Goal: Book appointment/travel/reservation

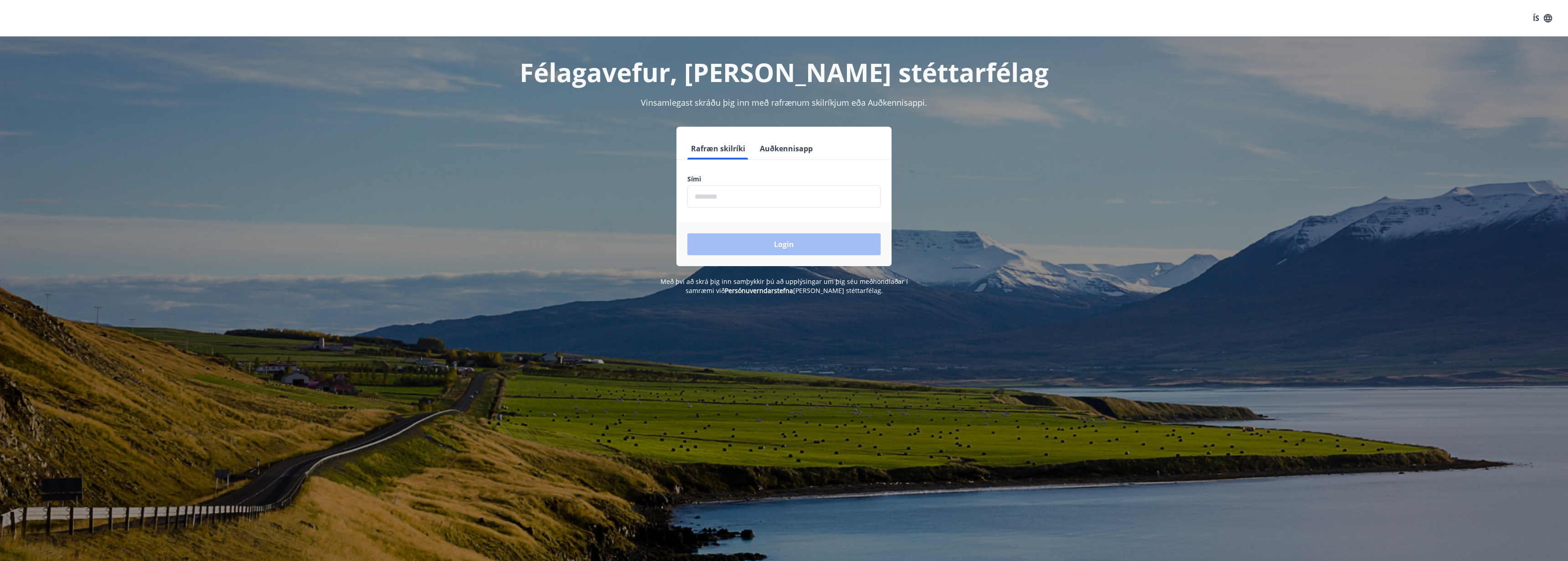
click at [765, 193] on input "phone" at bounding box center [784, 197] width 194 height 23
type input "********"
click at [687, 233] on button "Login" at bounding box center [784, 244] width 194 height 22
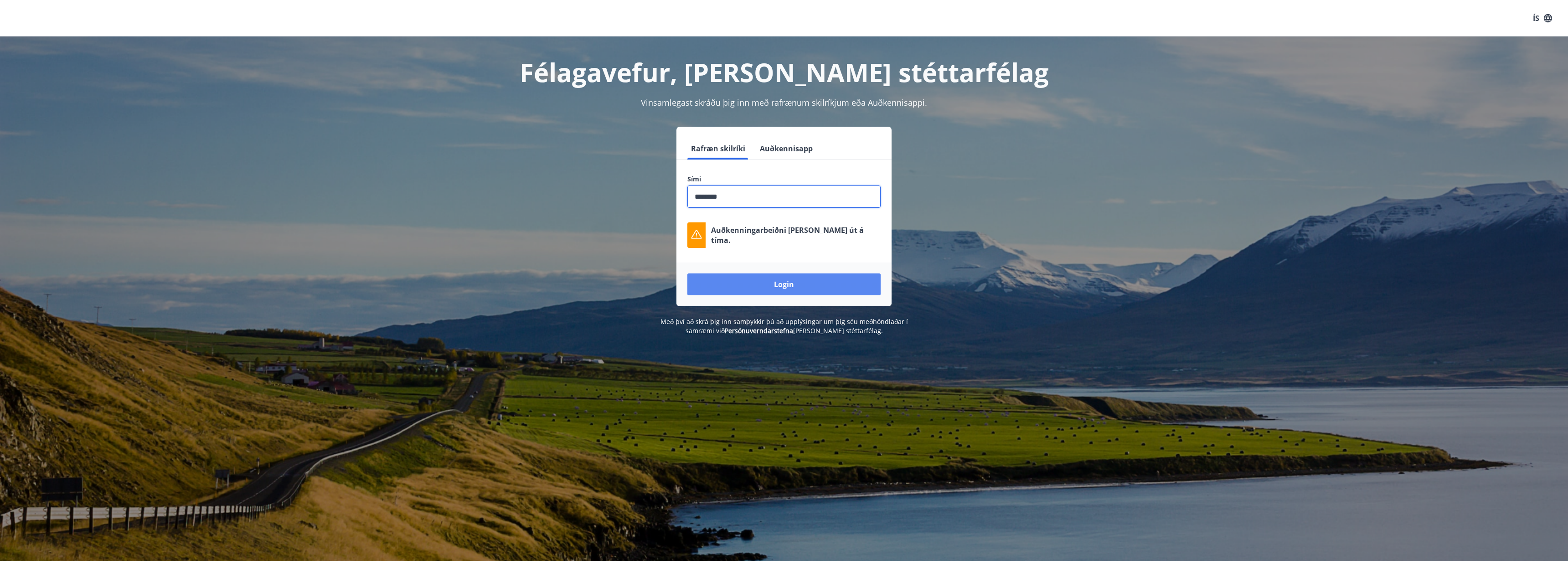
click at [839, 294] on button "Login" at bounding box center [784, 284] width 194 height 22
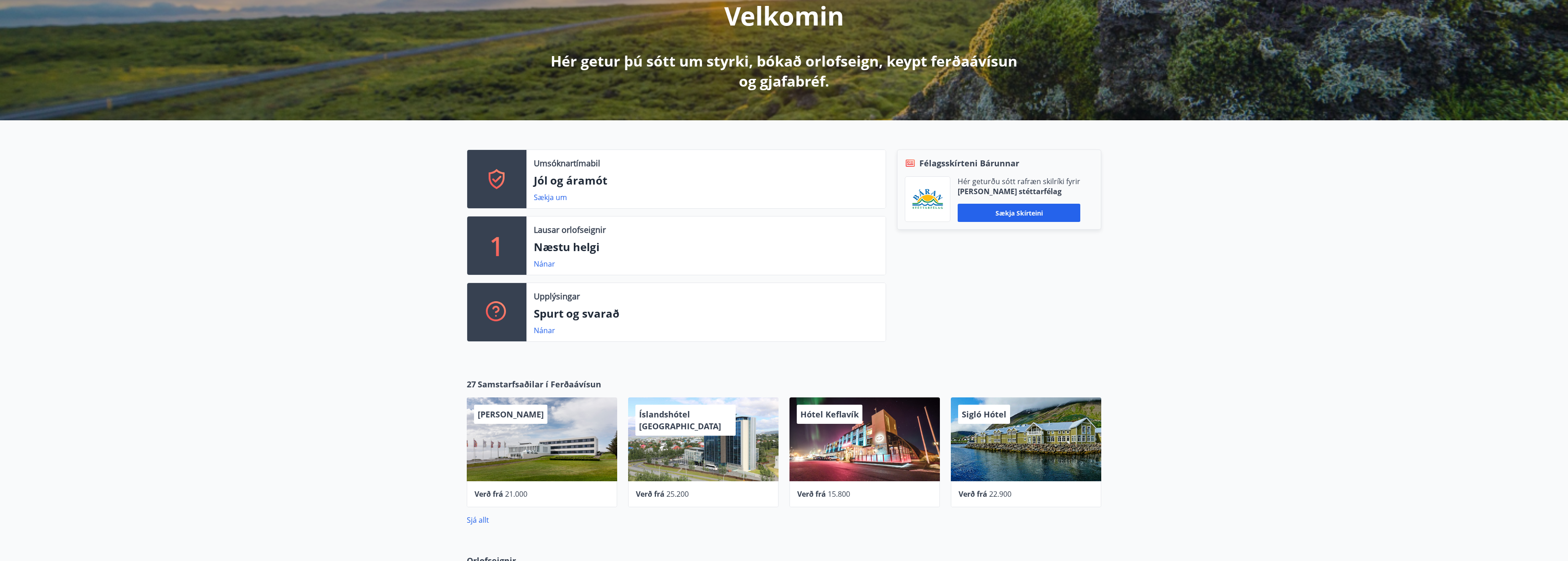
scroll to position [128, 0]
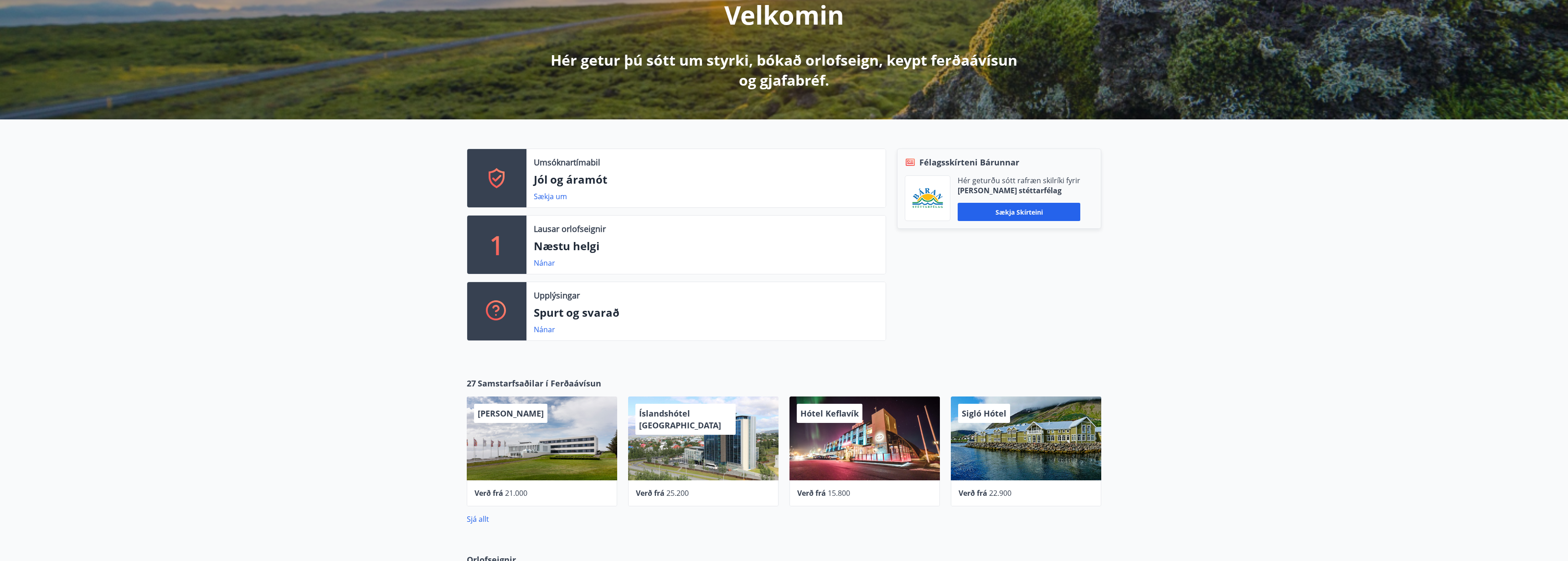
click at [587, 240] on p "Næstu helgi" at bounding box center [706, 246] width 345 height 15
click at [542, 263] on link "Nánar" at bounding box center [544, 263] width 21 height 10
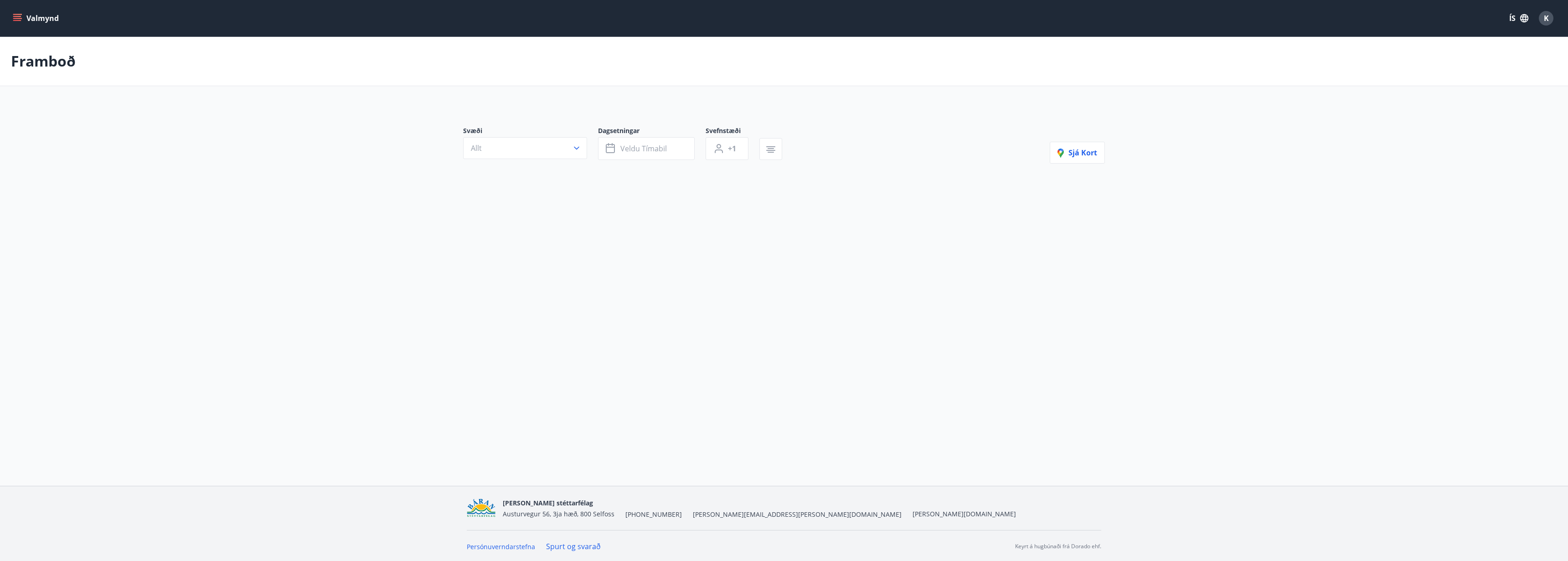
type input "*"
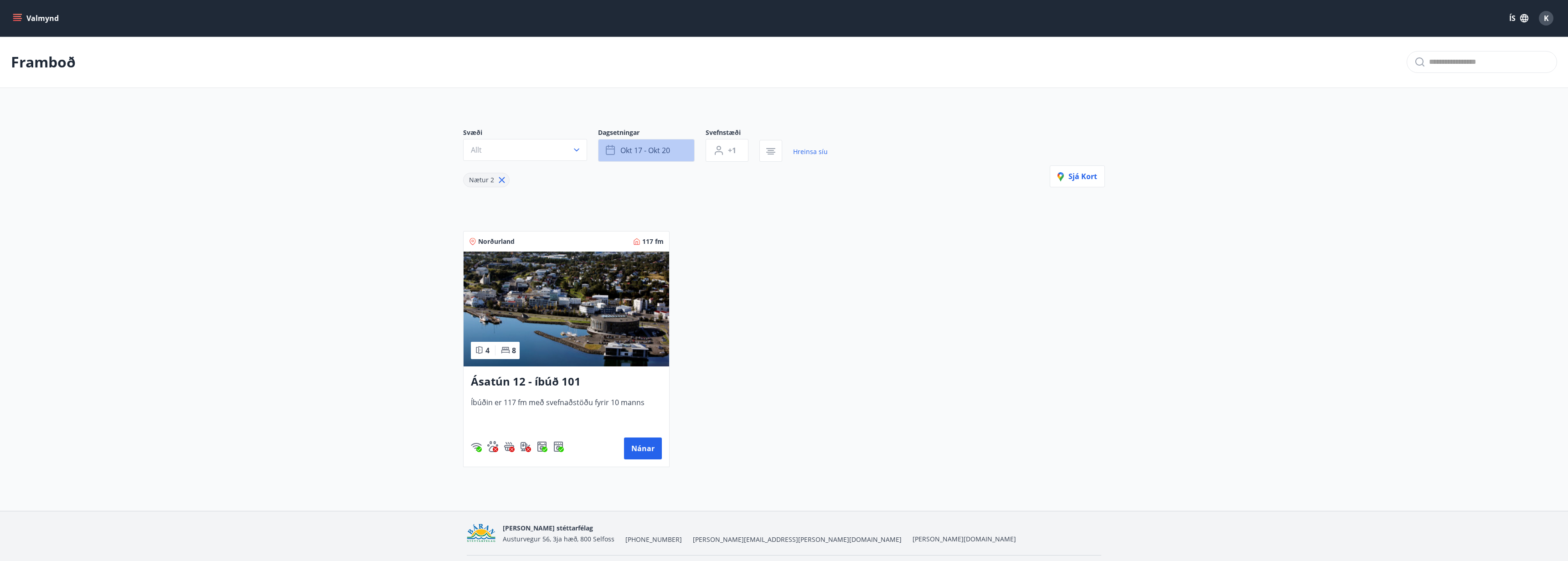
click at [643, 155] on span "okt 17 - okt 20" at bounding box center [645, 150] width 50 height 10
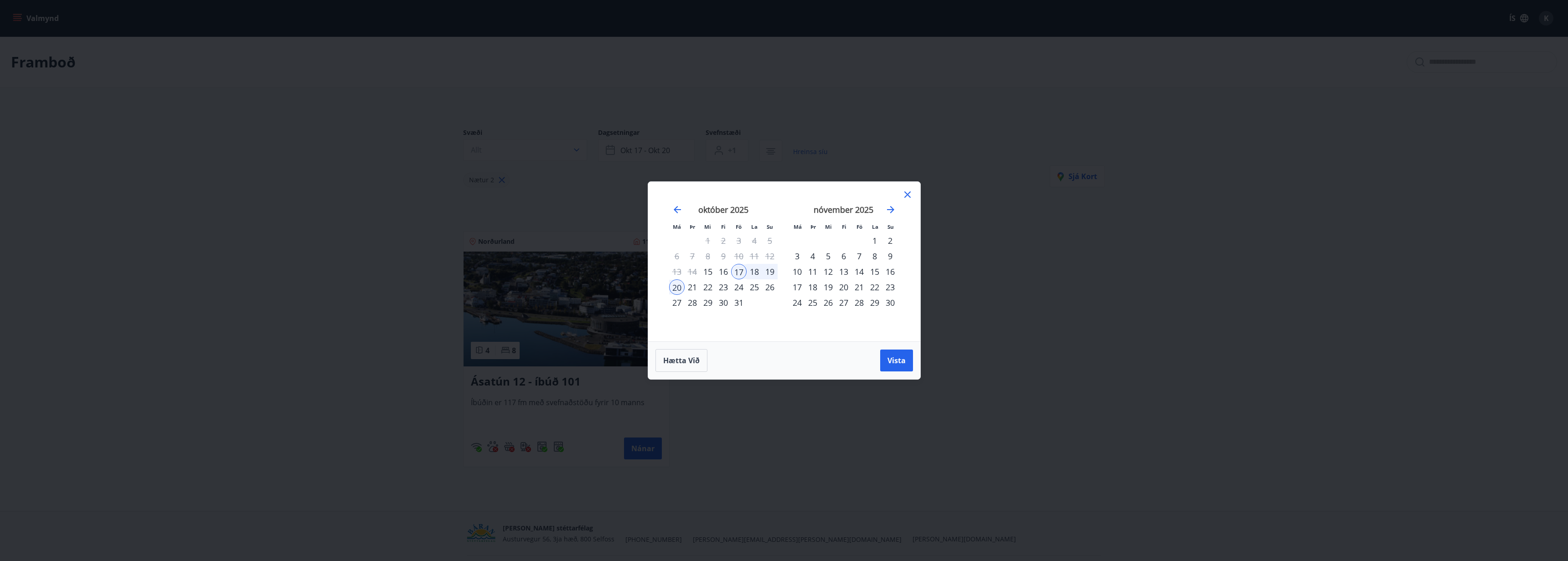
click at [743, 289] on div "24" at bounding box center [738, 287] width 15 height 15
drag, startPoint x: 772, startPoint y: 288, endPoint x: 844, endPoint y: 313, distance: 76.2
click at [772, 288] on div "26" at bounding box center [769, 287] width 15 height 15
click at [885, 354] on button "Vista" at bounding box center [897, 360] width 33 height 22
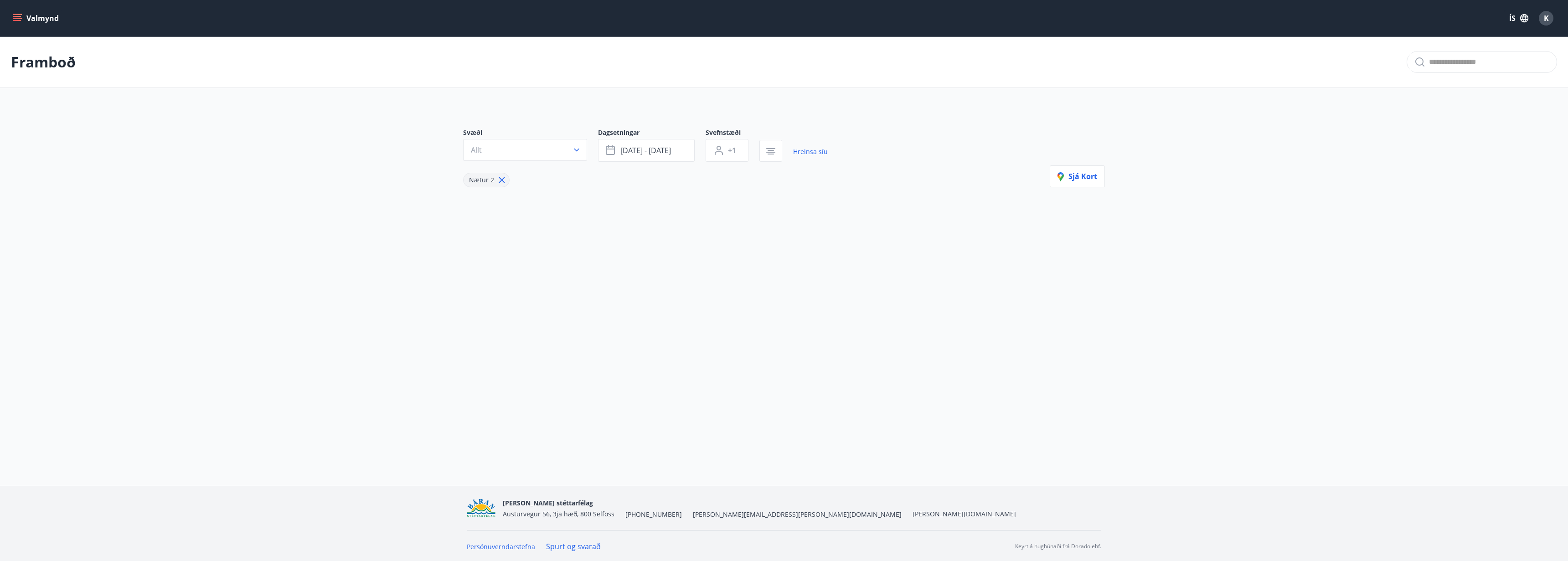
scroll to position [1, 0]
click at [649, 141] on button "[DATE] - [DATE]" at bounding box center [646, 148] width 97 height 23
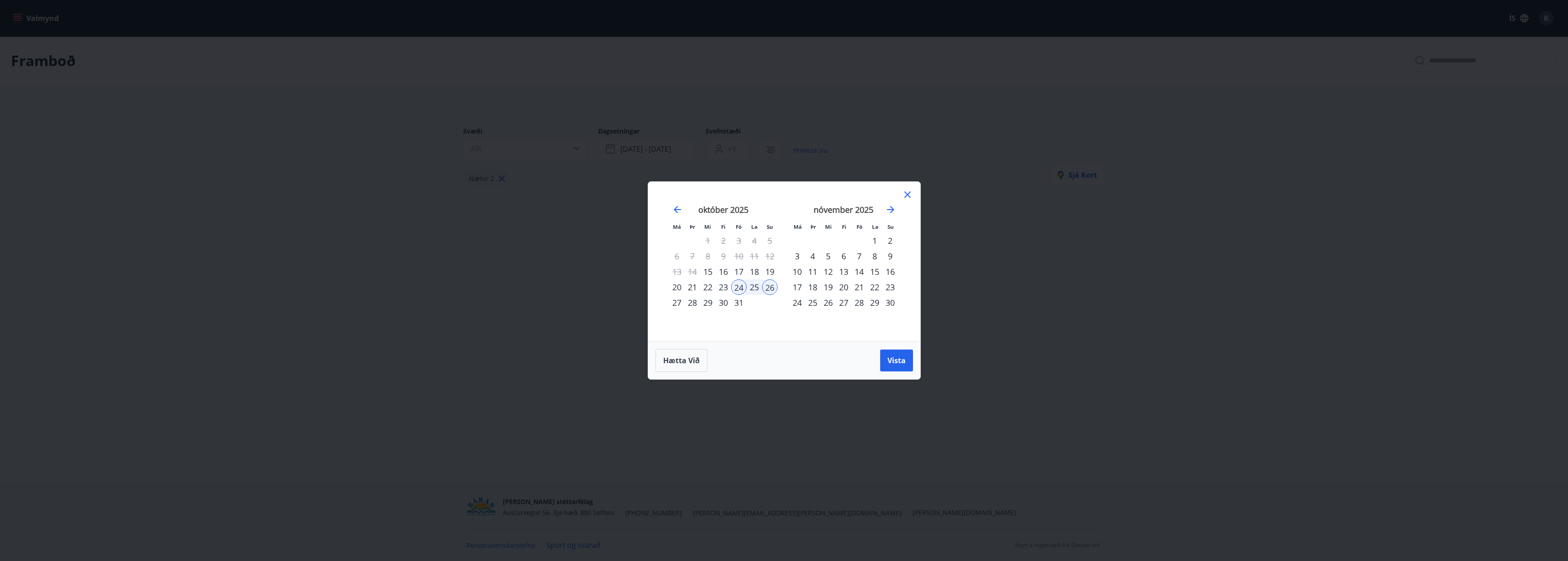
click at [903, 192] on icon at bounding box center [908, 195] width 11 height 11
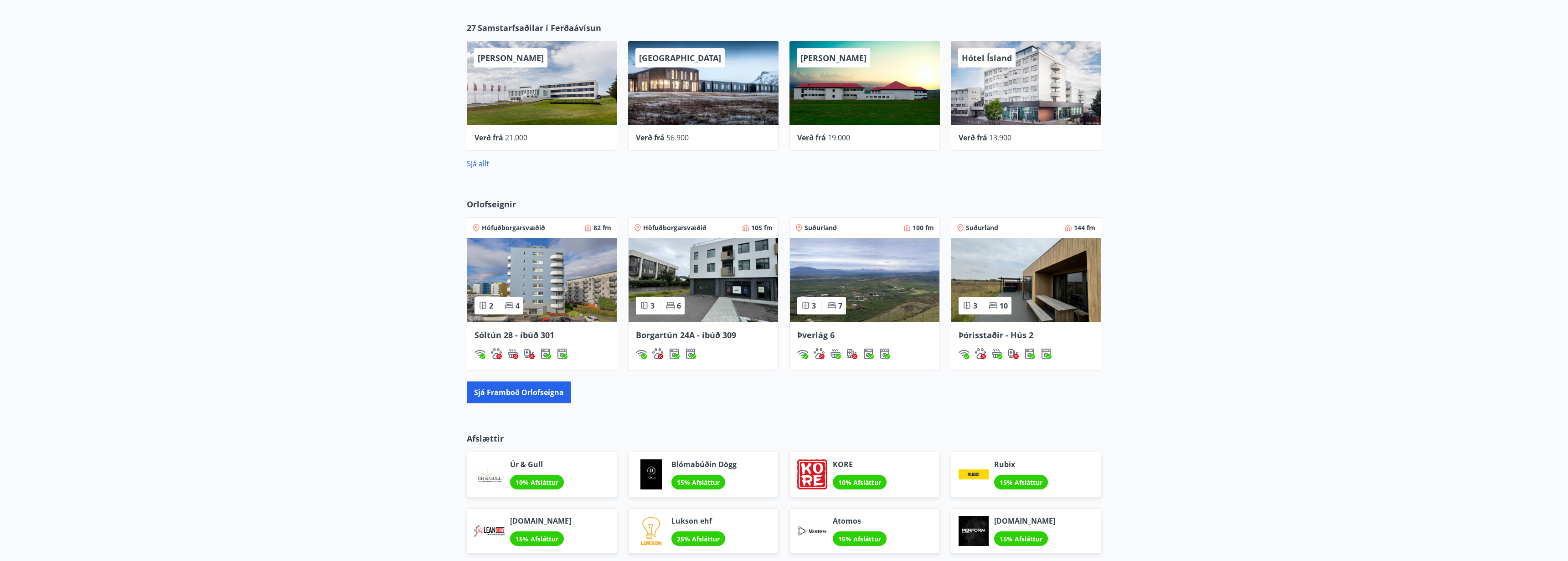
scroll to position [465, 0]
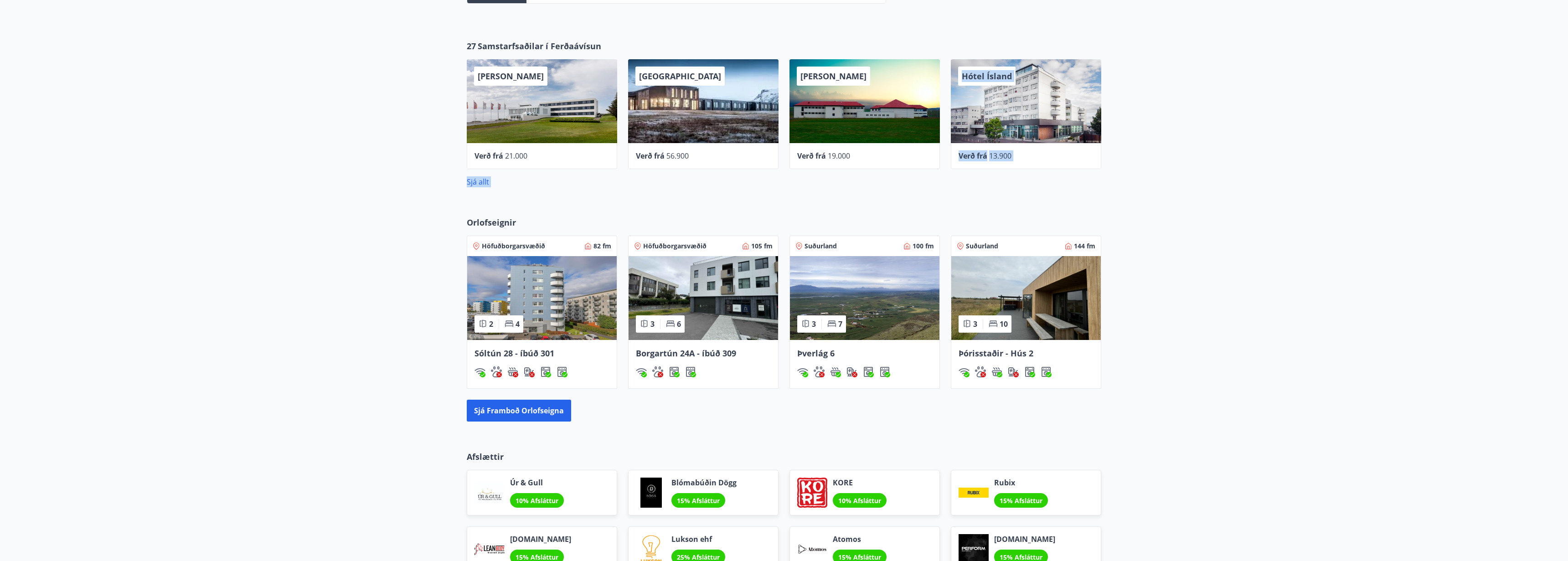
drag, startPoint x: 1024, startPoint y: 124, endPoint x: 778, endPoint y: 207, distance: 259.6
click at [777, 207] on main "K [PERSON_NAME] Kennitala 171091-2689 Samtals punktar 75 Inneign : 0 kr. Ferðaá…" at bounding box center [784, 81] width 1568 height 1019
drag, startPoint x: 778, startPoint y: 207, endPoint x: 798, endPoint y: 199, distance: 21.5
click at [779, 207] on div "Orlofseignir Höfuðborgarsvæðið 82 fm 2 4 Sóltún 28 - íbúð 301 Höfuðborgarsvæðið…" at bounding box center [784, 319] width 1568 height 234
click at [1018, 89] on div "Hótel Ísland" at bounding box center [1026, 101] width 150 height 84
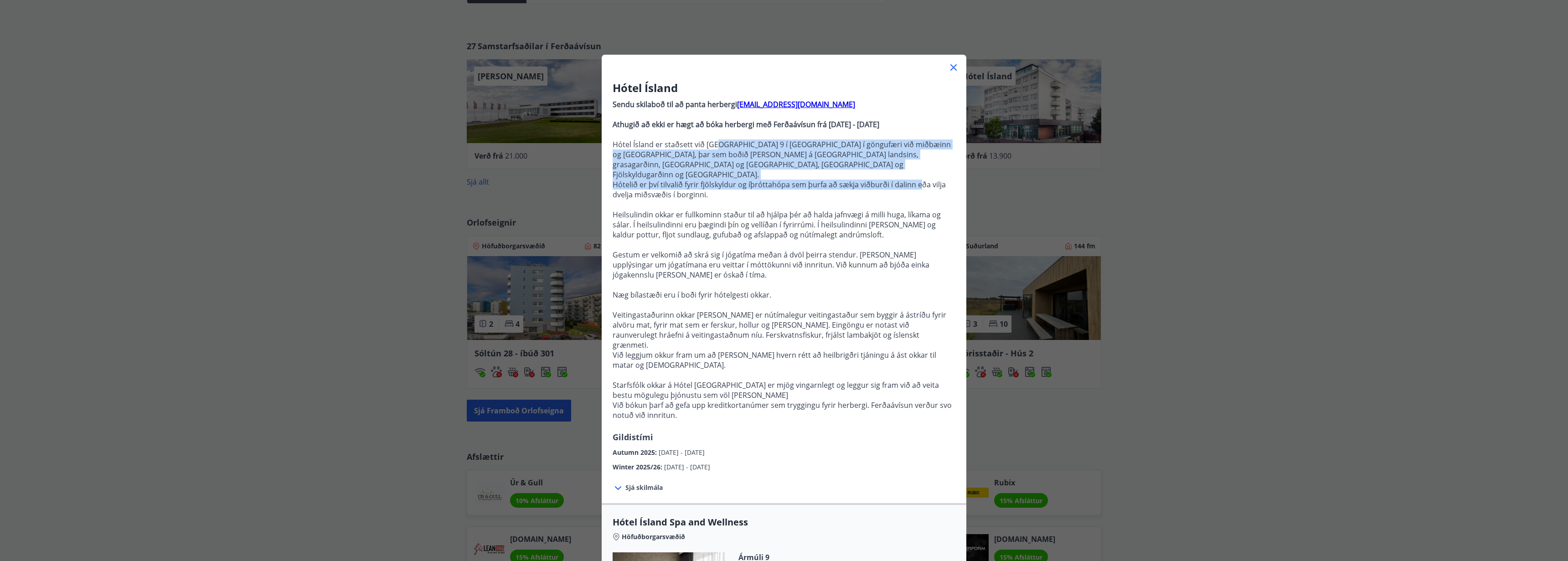
drag, startPoint x: 917, startPoint y: 176, endPoint x: 716, endPoint y: 147, distance: 203.1
click at [716, 147] on p "Sendu skilaboð til að panta herbergi [EMAIL_ADDRESS][DOMAIN_NAME] Athugið að ek…" at bounding box center [783, 263] width 343 height 335
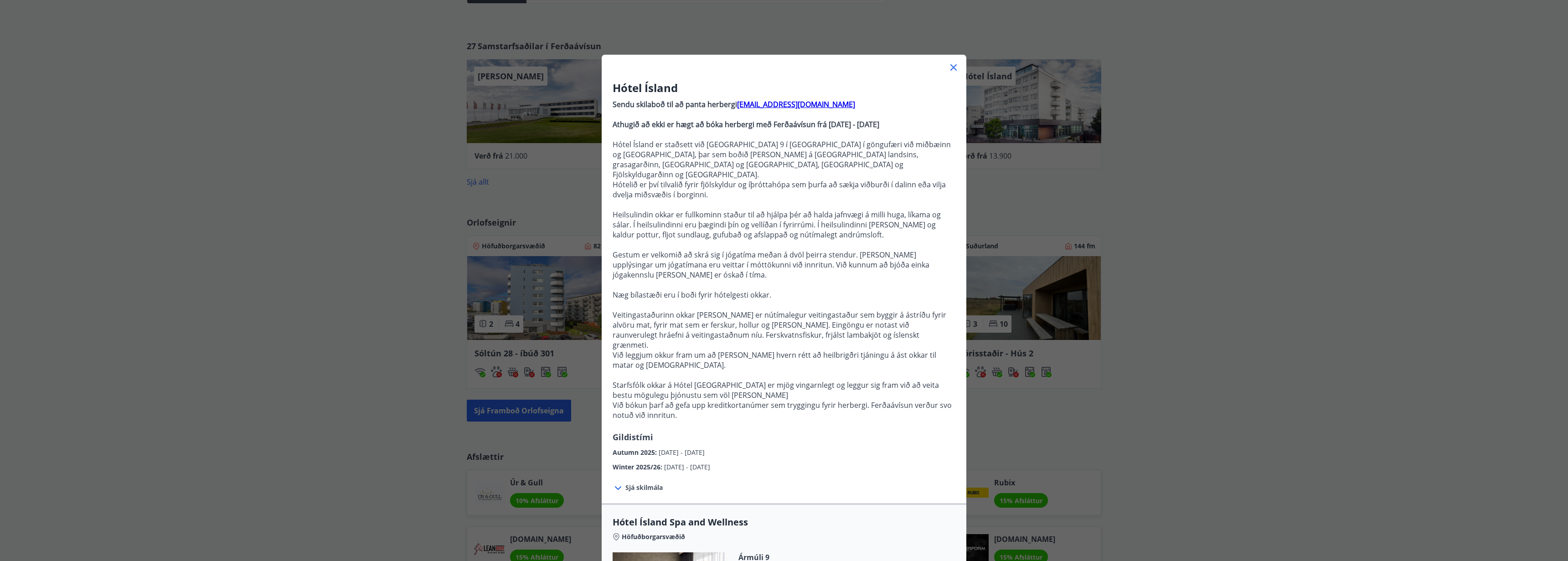
click at [716, 147] on p "Hótel Ísland er staðsett við [GEOGRAPHIC_DATA] 9 í [GEOGRAPHIC_DATA] í göngufær…" at bounding box center [783, 159] width 343 height 40
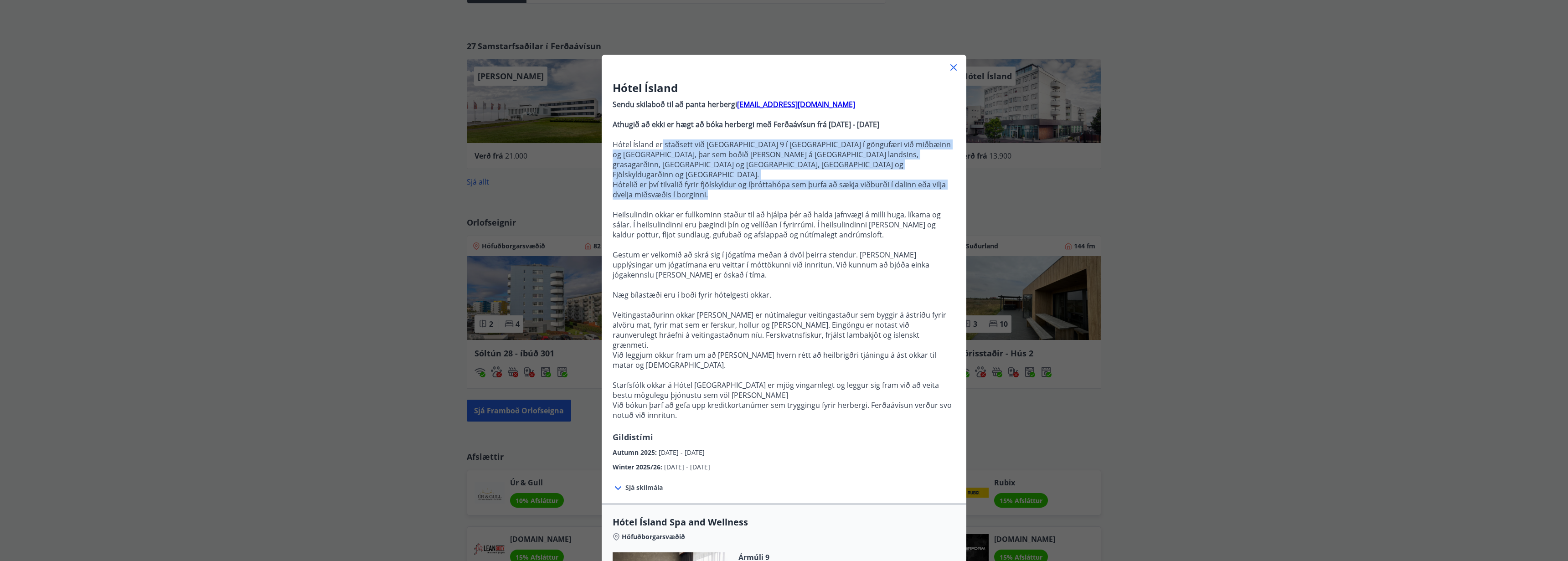
drag, startPoint x: 663, startPoint y: 144, endPoint x: 771, endPoint y: 186, distance: 115.9
click at [771, 186] on p "Sendu skilaboð til að panta herbergi [EMAIL_ADDRESS][DOMAIN_NAME] Athugið að ek…" at bounding box center [783, 263] width 343 height 335
click at [771, 186] on p "Hótelið er því tilvalið fyrir fjölskyldur og íþróttahópa sem þurfa að sækja við…" at bounding box center [783, 189] width 343 height 20
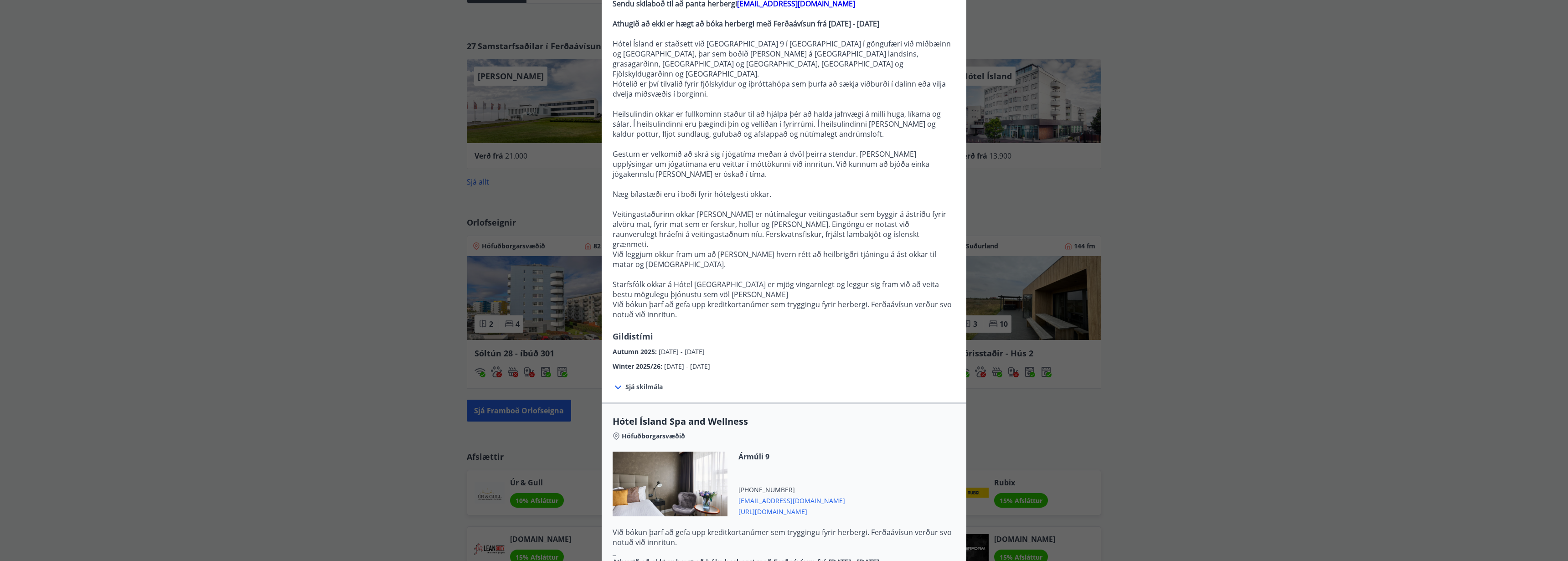
scroll to position [108, 0]
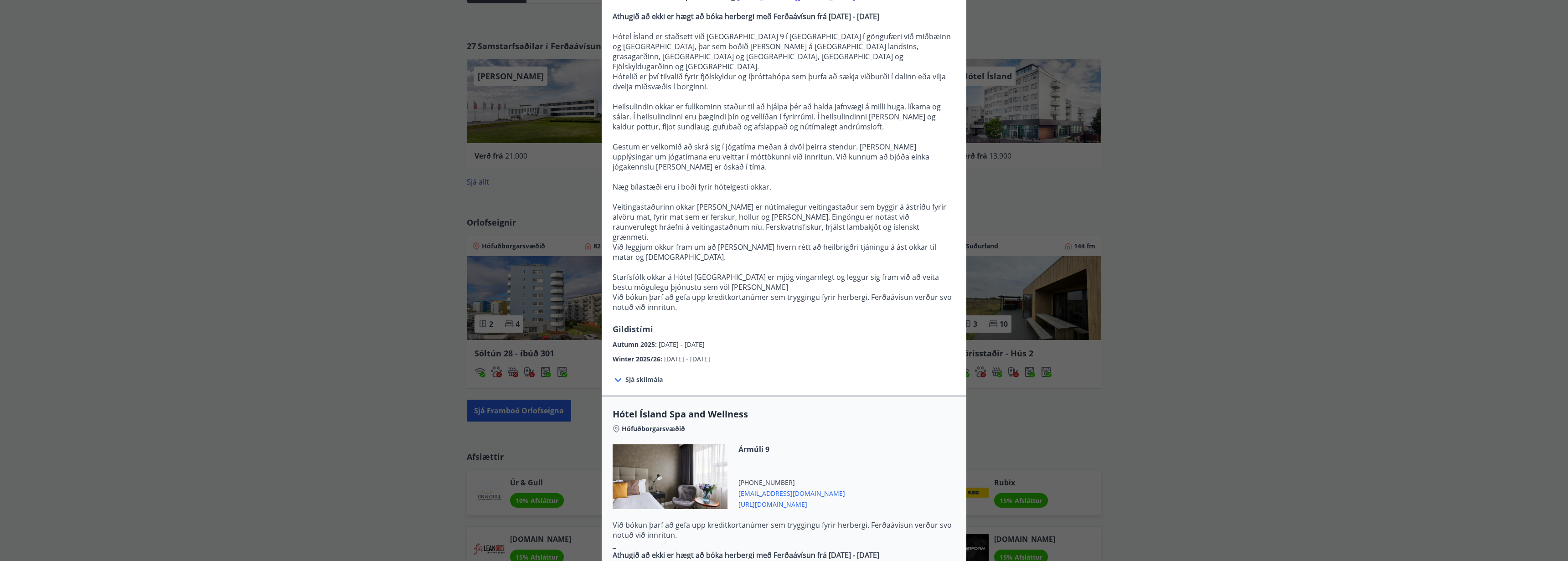
click at [1261, 175] on div "Hótel Ísland Sendu skilaboð til að panta herbergi [EMAIL_ADDRESS][DOMAIN_NAME] …" at bounding box center [784, 173] width 1568 height 561
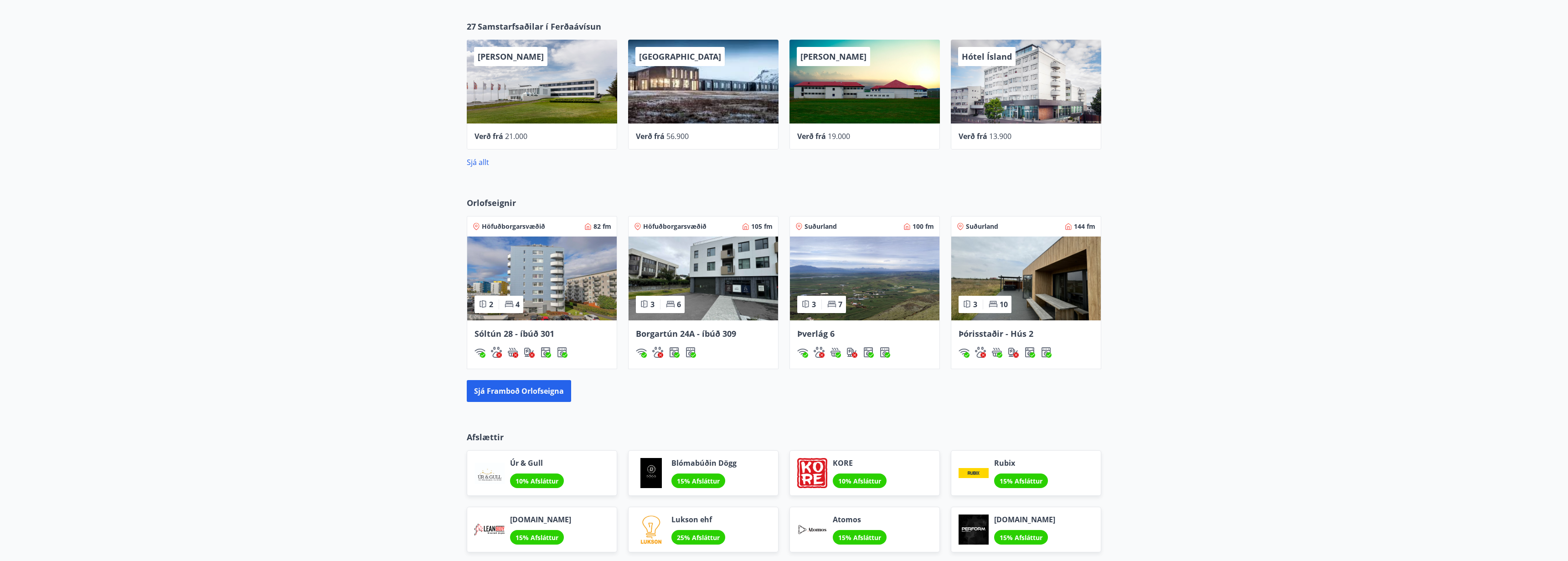
scroll to position [488, 0]
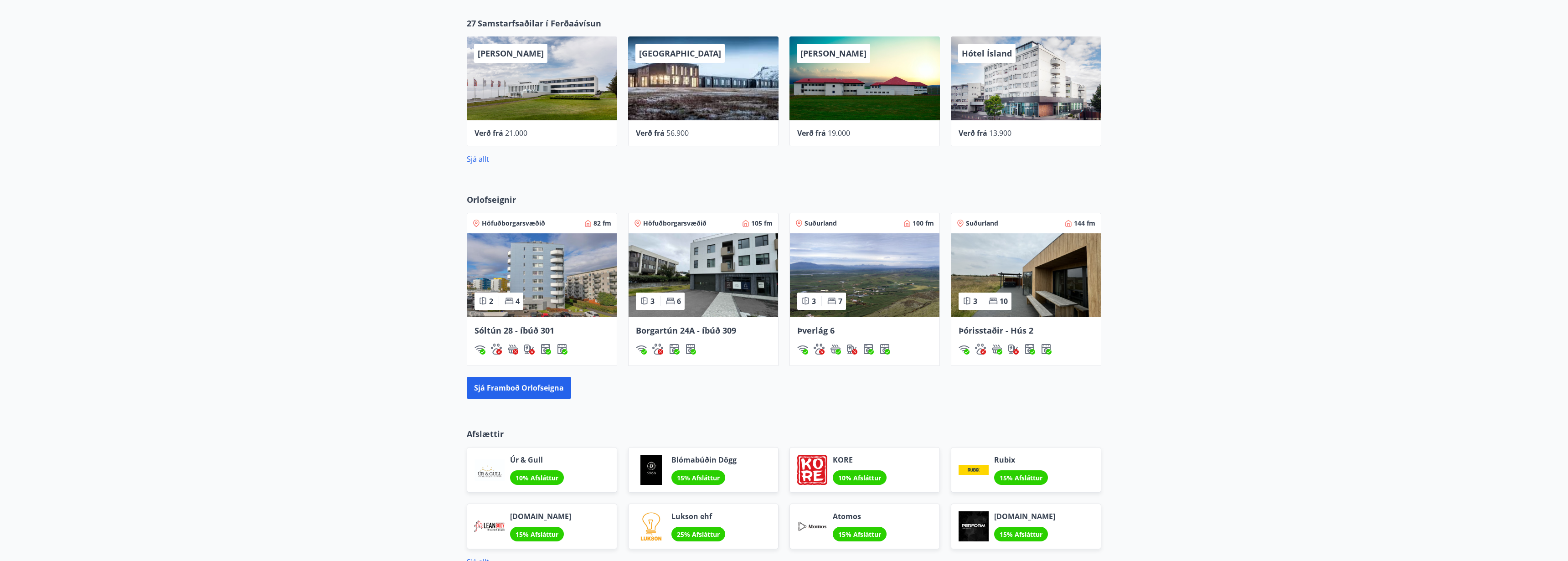
click at [870, 281] on img at bounding box center [865, 275] width 150 height 84
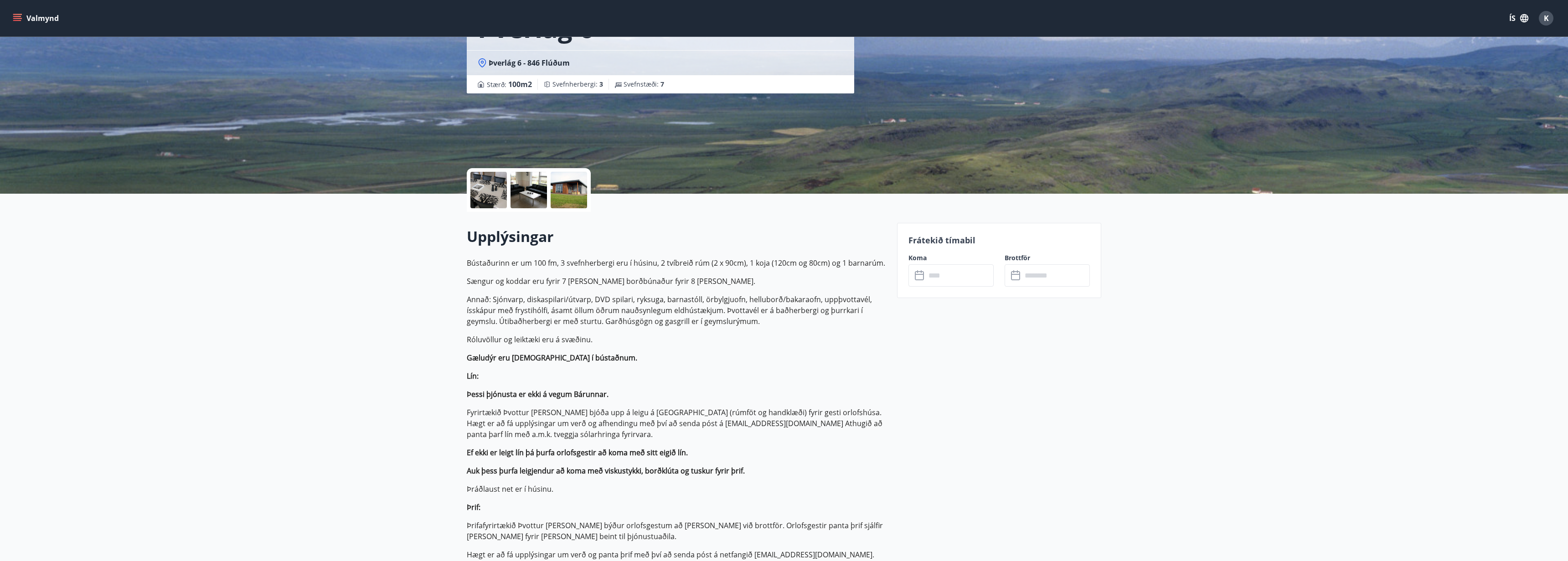
scroll to position [81, 0]
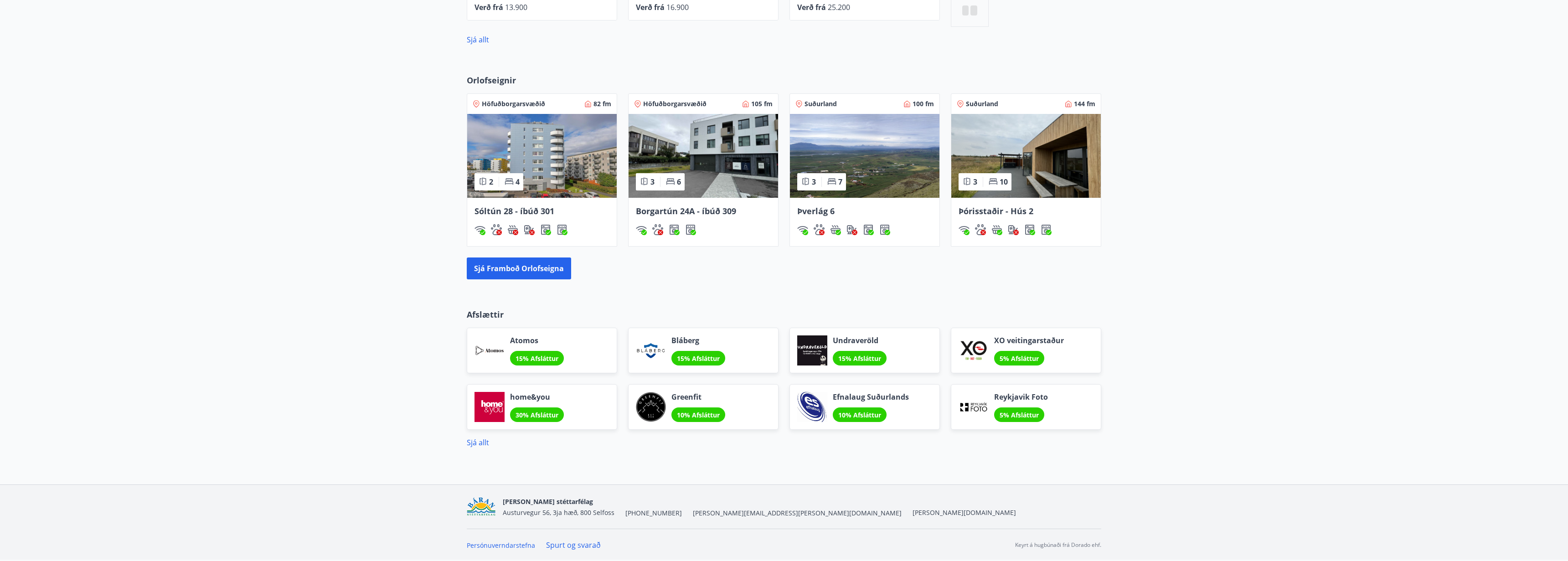
scroll to position [607, 0]
click at [519, 271] on button "Sjá framboð orlofseigna" at bounding box center [519, 268] width 104 height 22
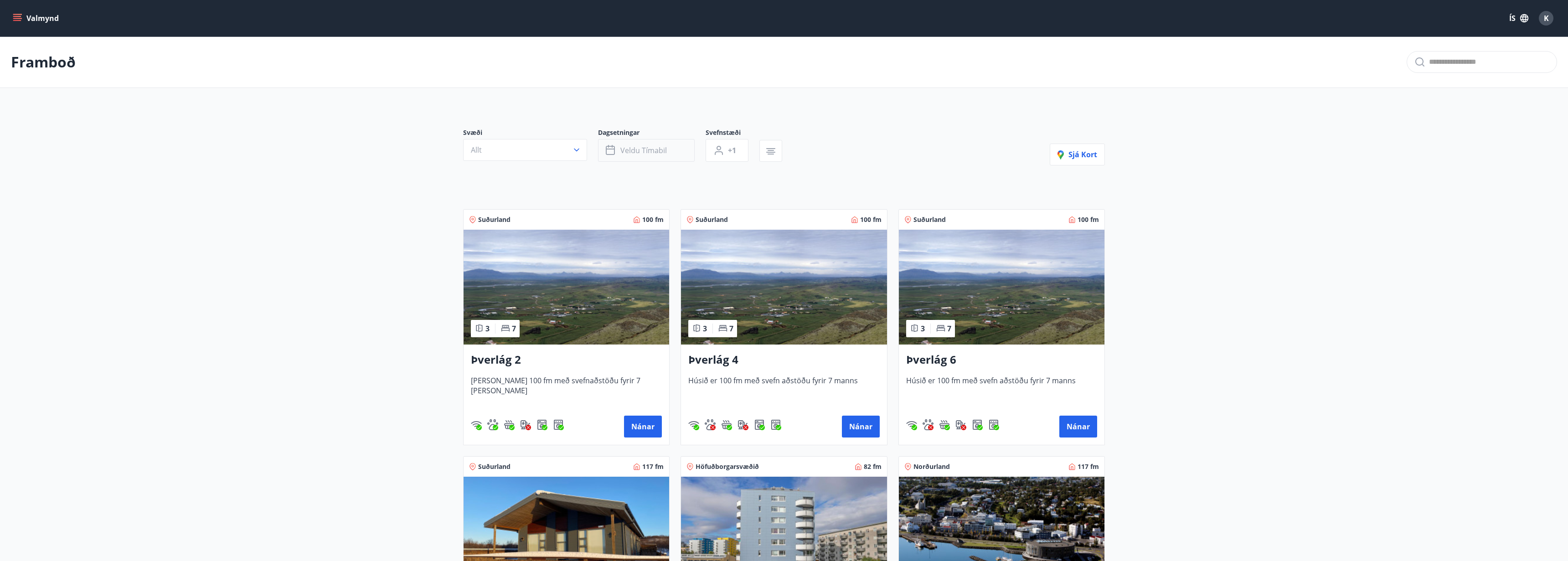
click at [627, 156] on button "Veldu tímabil" at bounding box center [646, 150] width 97 height 23
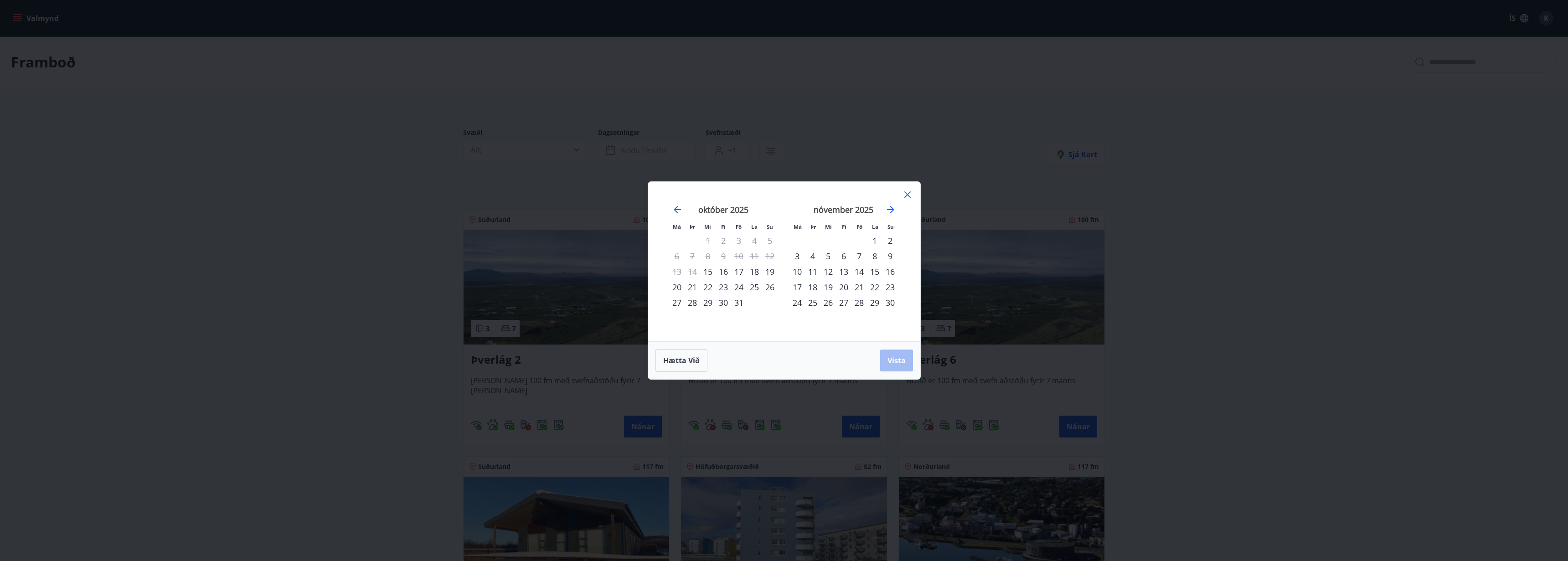
click at [762, 146] on div "Má Þr Mi Fi Fö La Su Má Þr Mi Fi Fö La Su [DATE] 1 2 3 4 5 6 7 8 9 10 11 12 13 …" at bounding box center [784, 280] width 1568 height 561
click at [912, 195] on div "Má Þr Mi Fi Fö La Su Má Þr Mi Fi Fö La Su [DATE] 1 2 3 4 5 6 7 8 9 10 11 12 13 …" at bounding box center [784, 262] width 272 height 159
click at [908, 195] on icon at bounding box center [908, 195] width 6 height 6
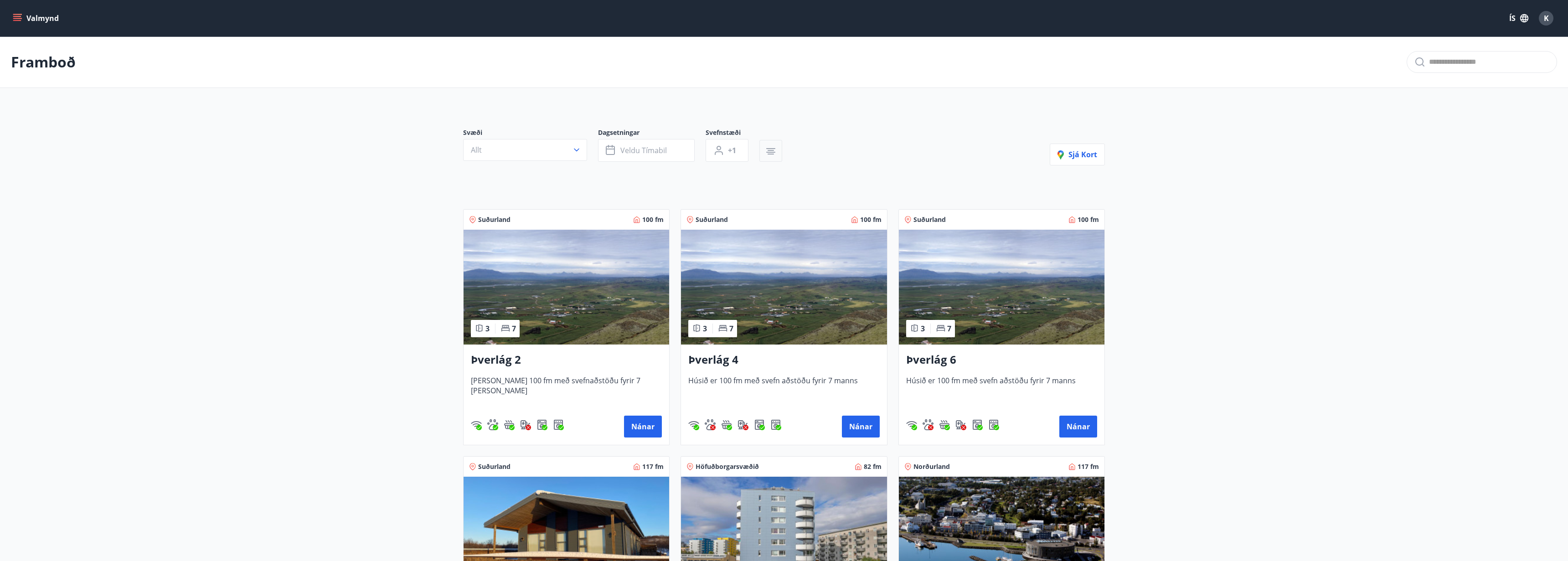
click at [778, 153] on button "button" at bounding box center [771, 151] width 23 height 22
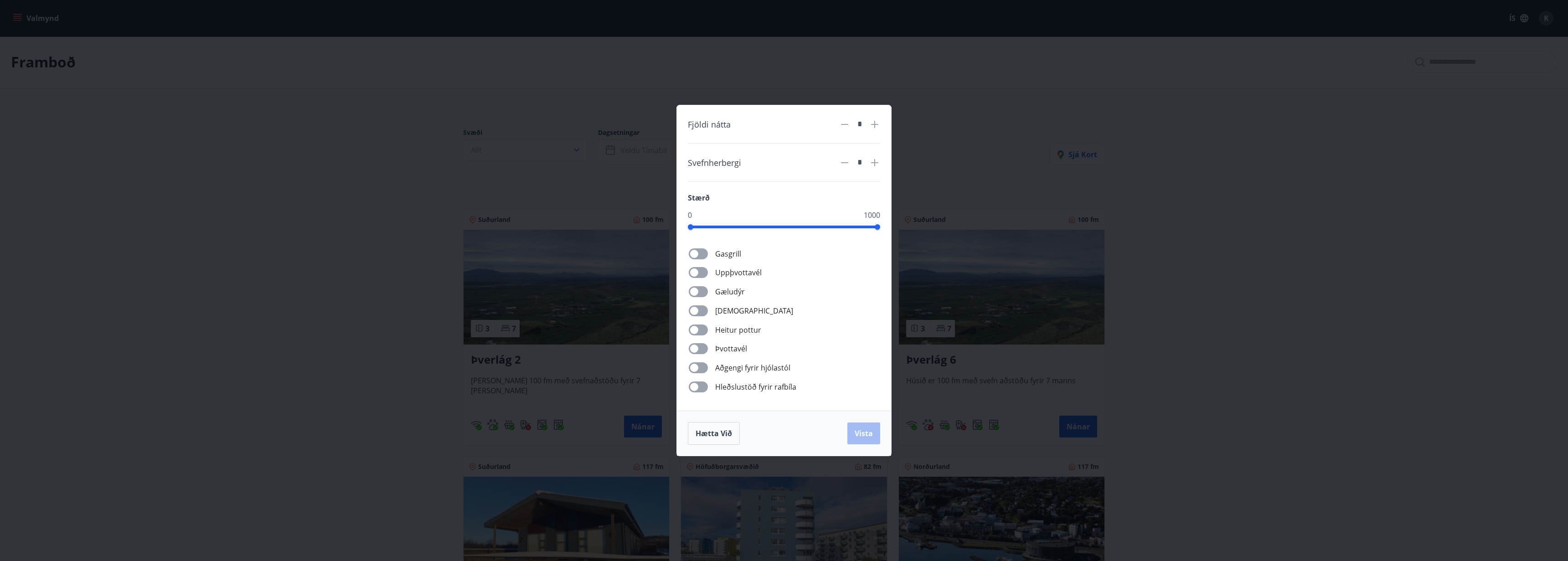
drag, startPoint x: 444, startPoint y: 125, endPoint x: 449, endPoint y: 123, distance: 5.4
click at [445, 124] on div "Fjöldi nátta * Svefnherbergi * Stærð 0 1000 Gasgrill Uppþvottavél Gæludýr Þurrk…" at bounding box center [784, 280] width 1568 height 561
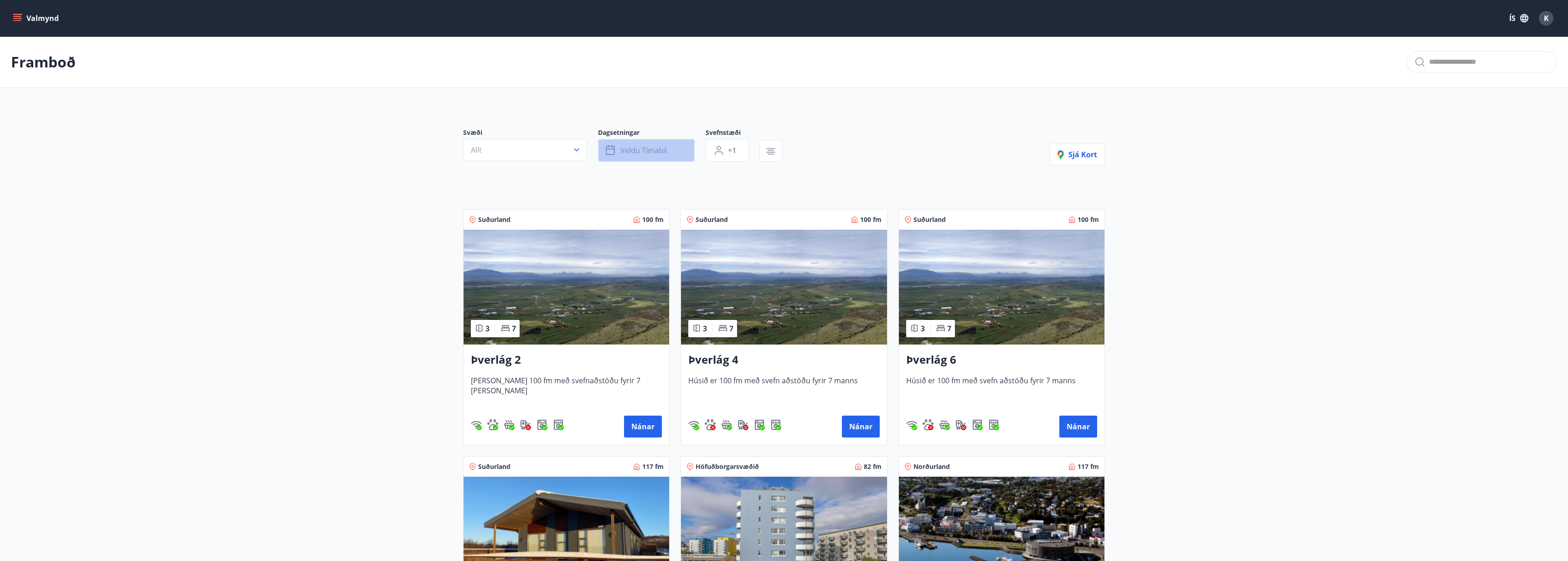
click at [680, 150] on button "Veldu tímabil" at bounding box center [646, 150] width 97 height 23
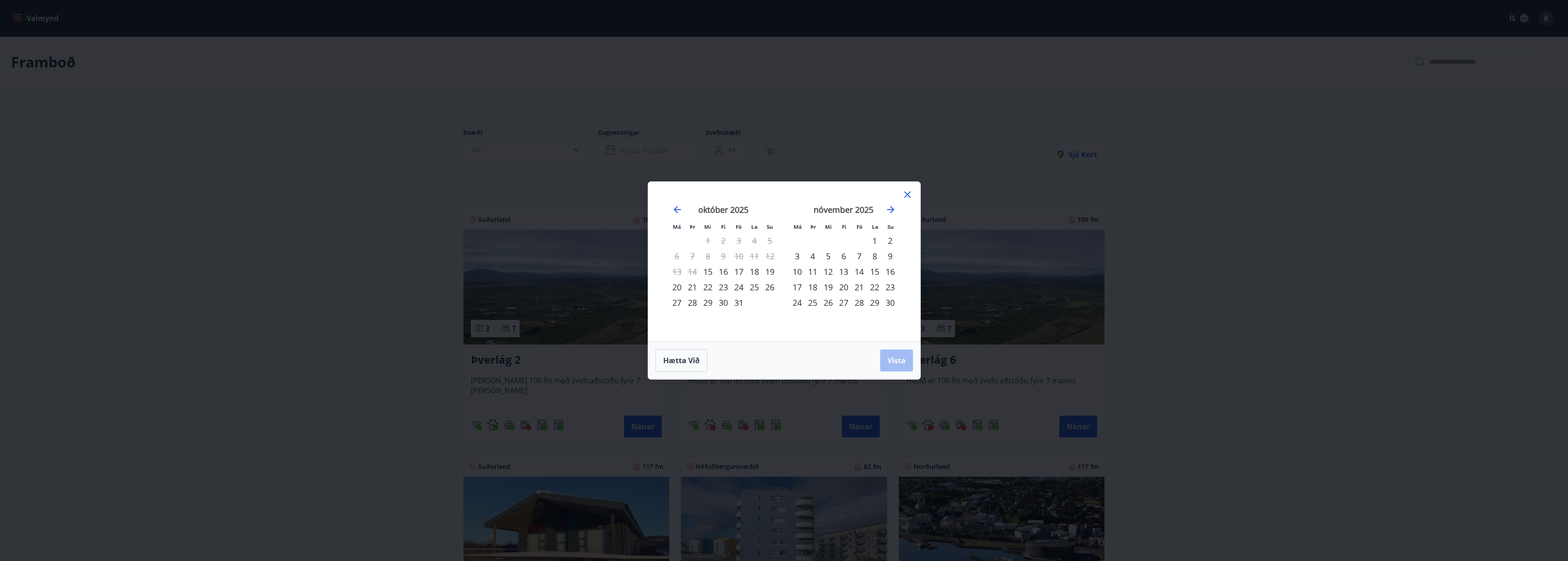
click at [740, 288] on div "24" at bounding box center [738, 287] width 15 height 15
drag, startPoint x: 771, startPoint y: 290, endPoint x: 850, endPoint y: 335, distance: 90.9
click at [771, 289] on div "26" at bounding box center [769, 287] width 15 height 15
click at [903, 369] on button "Vista" at bounding box center [897, 360] width 33 height 22
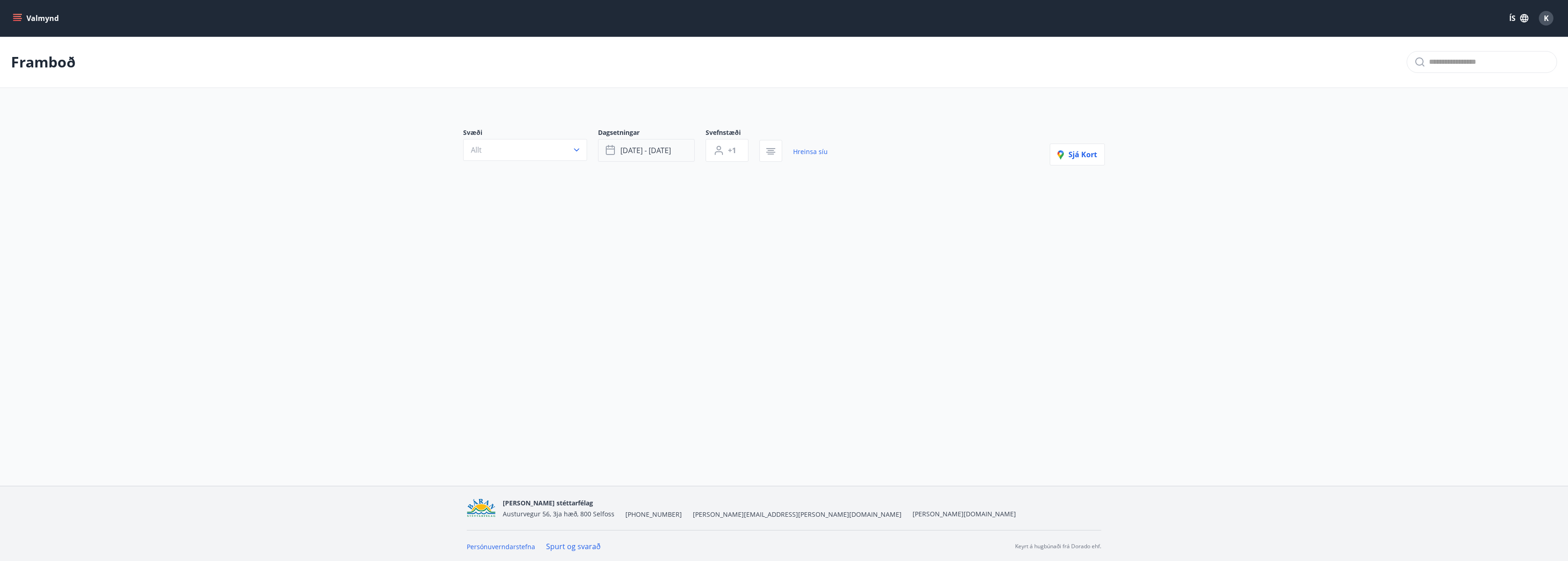
click at [671, 153] on span "[DATE] - [DATE]" at bounding box center [645, 150] width 51 height 10
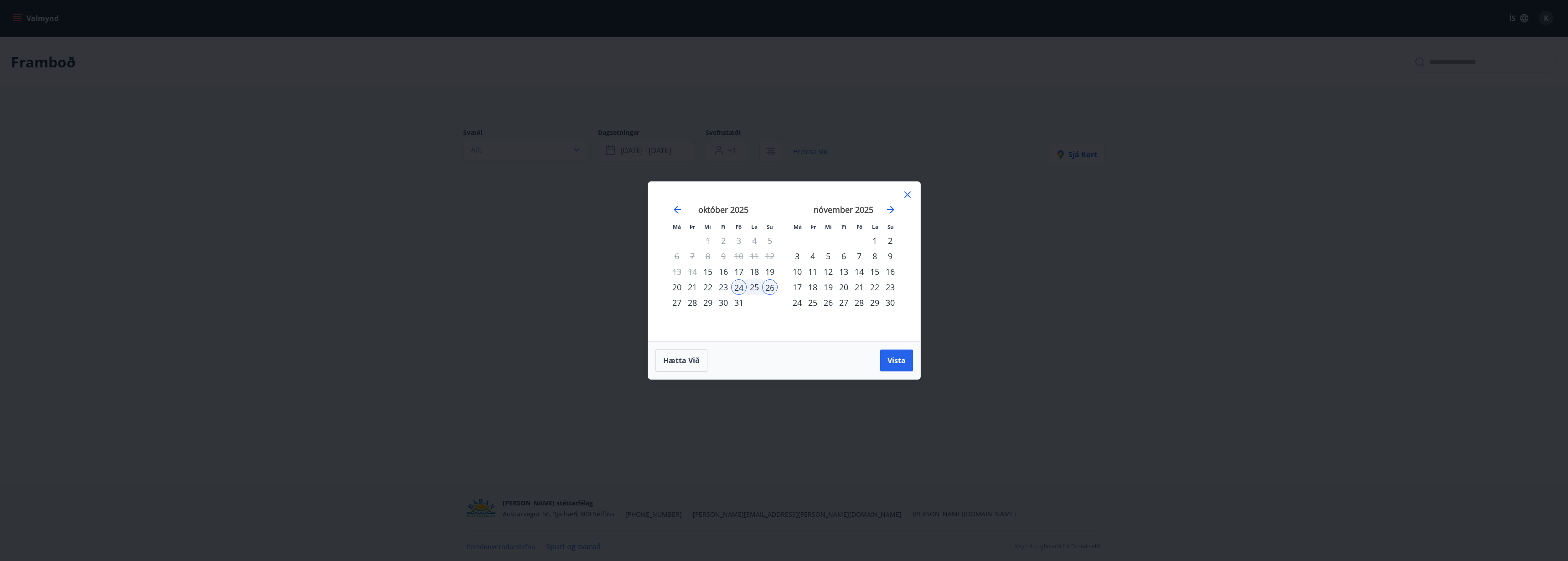
click at [738, 304] on div "31" at bounding box center [738, 302] width 15 height 15
drag, startPoint x: 738, startPoint y: 307, endPoint x: 744, endPoint y: 307, distance: 6.0
click at [738, 307] on div "31" at bounding box center [738, 302] width 15 height 15
click at [757, 307] on td "Calendar" at bounding box center [754, 302] width 15 height 15
click at [856, 256] on div "7" at bounding box center [859, 256] width 15 height 15
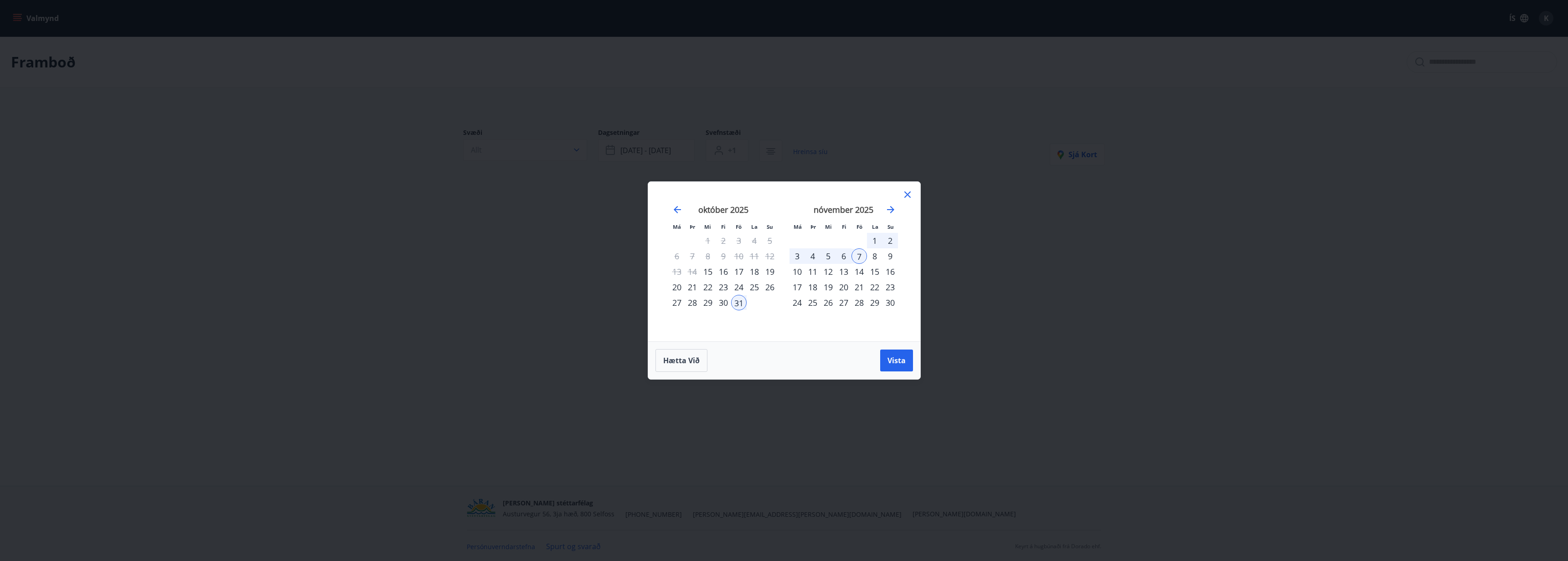
click at [755, 294] on div "25" at bounding box center [754, 287] width 15 height 15
drag, startPoint x: 743, startPoint y: 304, endPoint x: 747, endPoint y: 299, distance: 6.4
click at [743, 304] on div "31" at bounding box center [738, 302] width 15 height 15
click at [755, 285] on div "25" at bounding box center [754, 287] width 15 height 15
drag, startPoint x: 738, startPoint y: 300, endPoint x: 780, endPoint y: 274, distance: 49.4
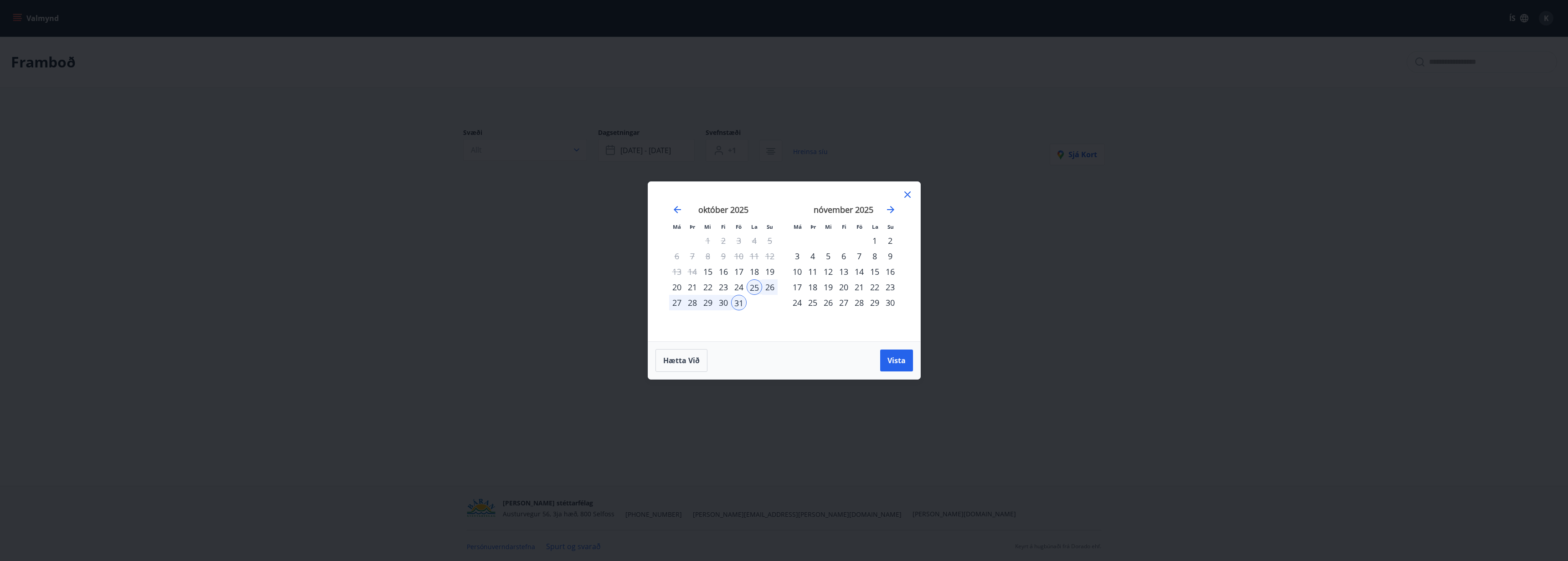
click at [738, 299] on div "31" at bounding box center [738, 302] width 15 height 15
click at [856, 255] on div "7" at bounding box center [859, 256] width 15 height 15
click at [885, 256] on div "9" at bounding box center [890, 256] width 15 height 15
click at [892, 357] on span "Vista" at bounding box center [897, 360] width 18 height 10
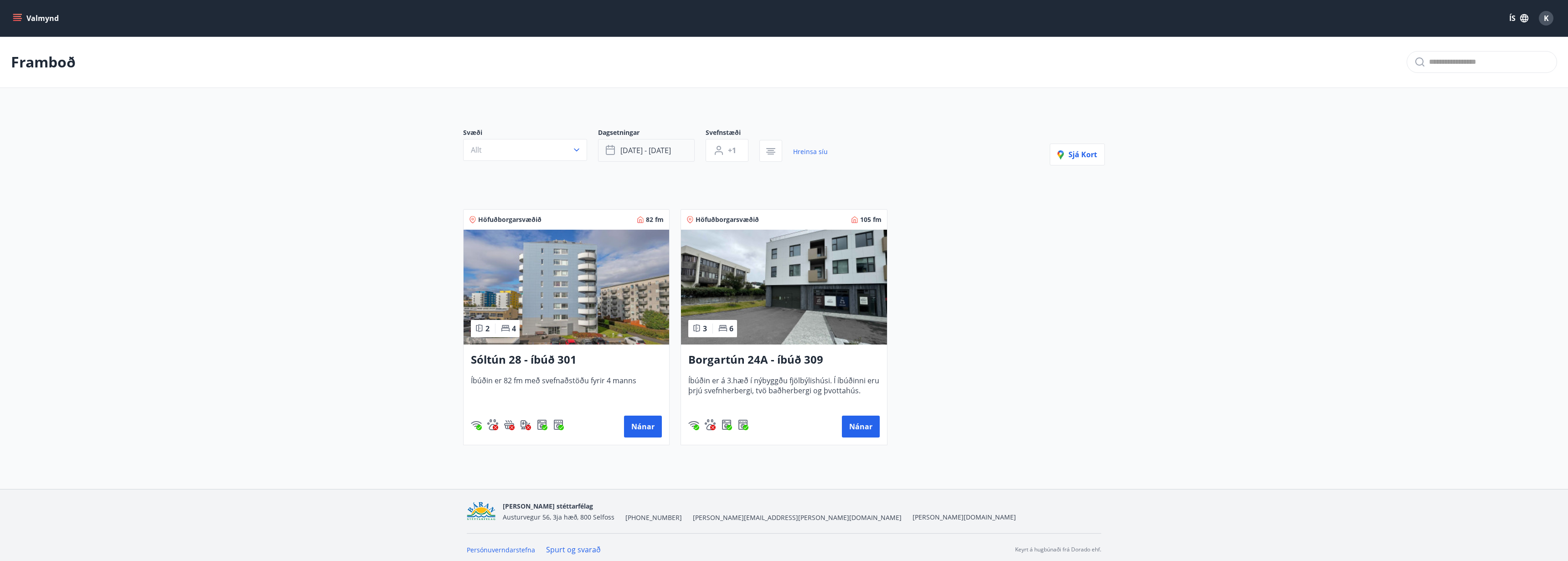
click at [673, 159] on button "[DATE] - [DATE]" at bounding box center [646, 150] width 97 height 23
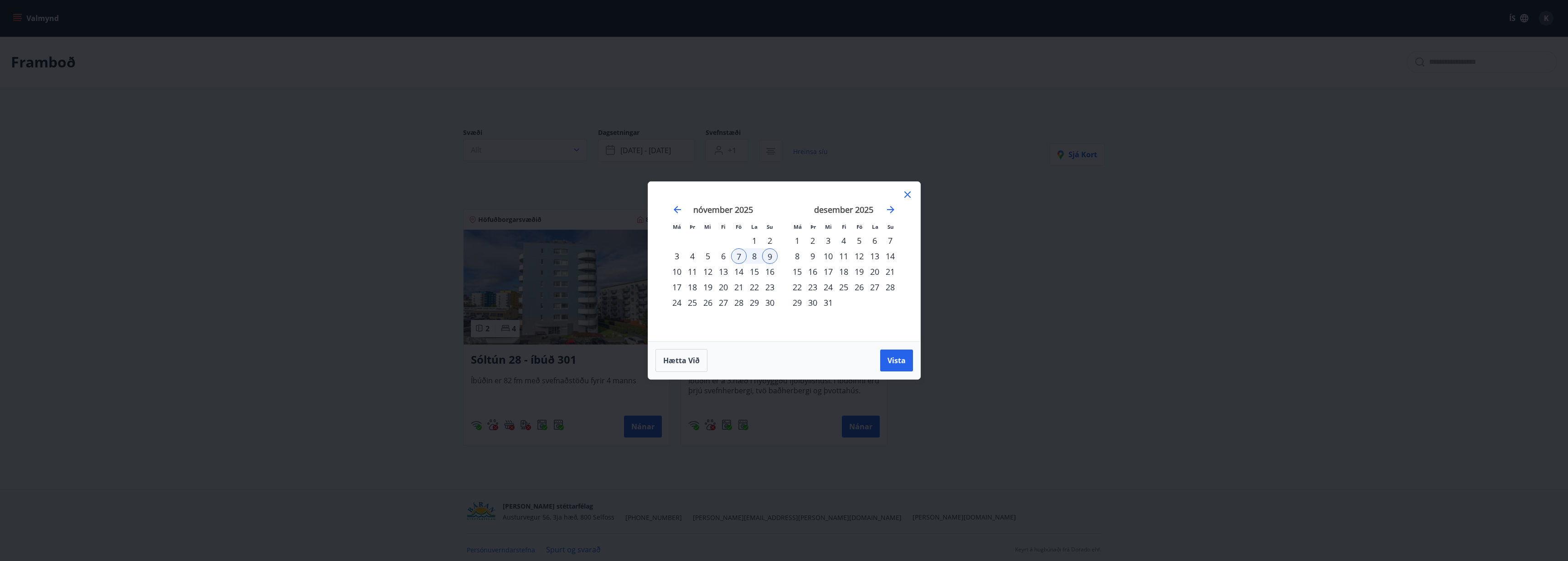
click at [740, 285] on div "21" at bounding box center [738, 287] width 15 height 15
drag, startPoint x: 770, startPoint y: 286, endPoint x: 839, endPoint y: 316, distance: 75.2
click at [771, 286] on div "23" at bounding box center [769, 287] width 15 height 15
click at [891, 358] on span "Vista" at bounding box center [897, 360] width 18 height 10
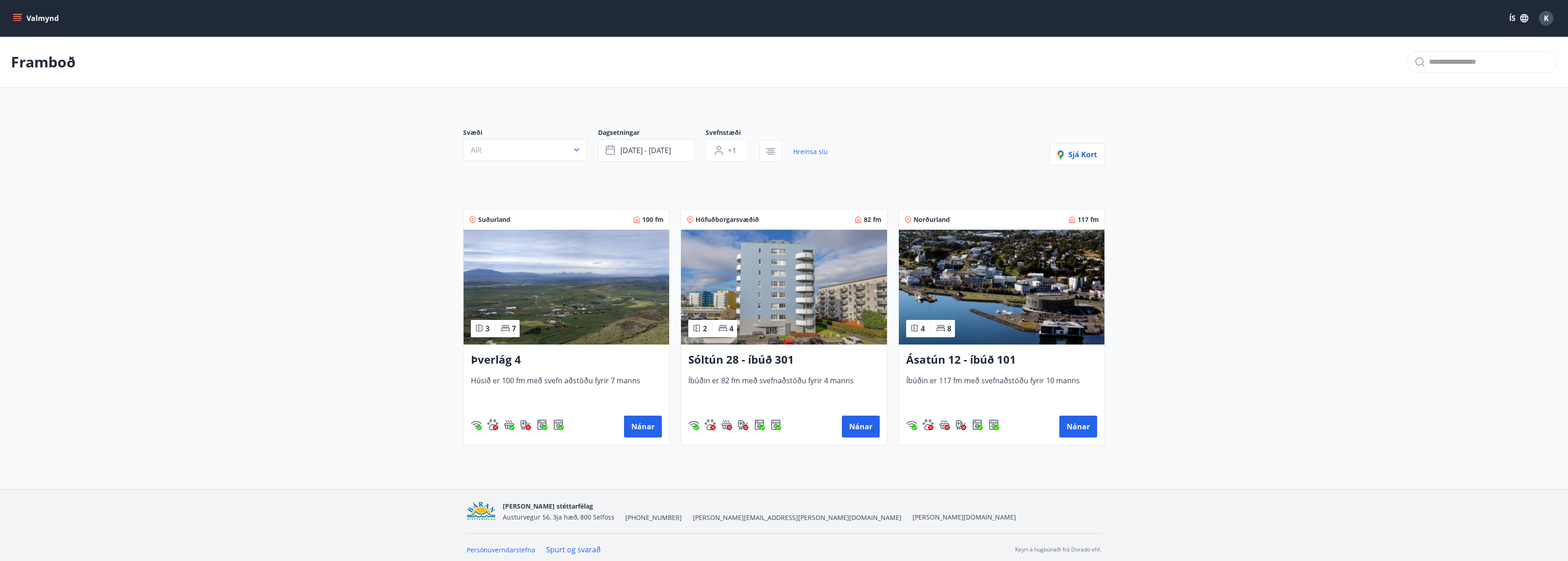
scroll to position [4, 0]
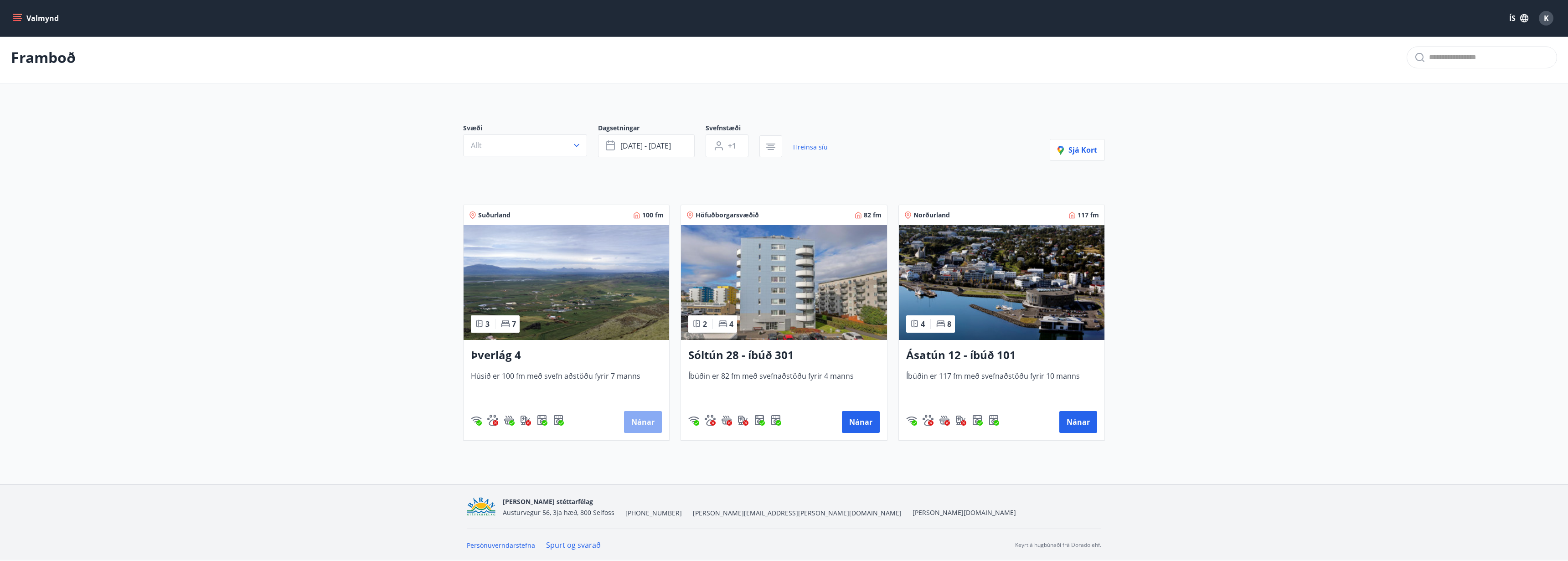
click at [642, 419] on button "Nánar" at bounding box center [643, 422] width 38 height 22
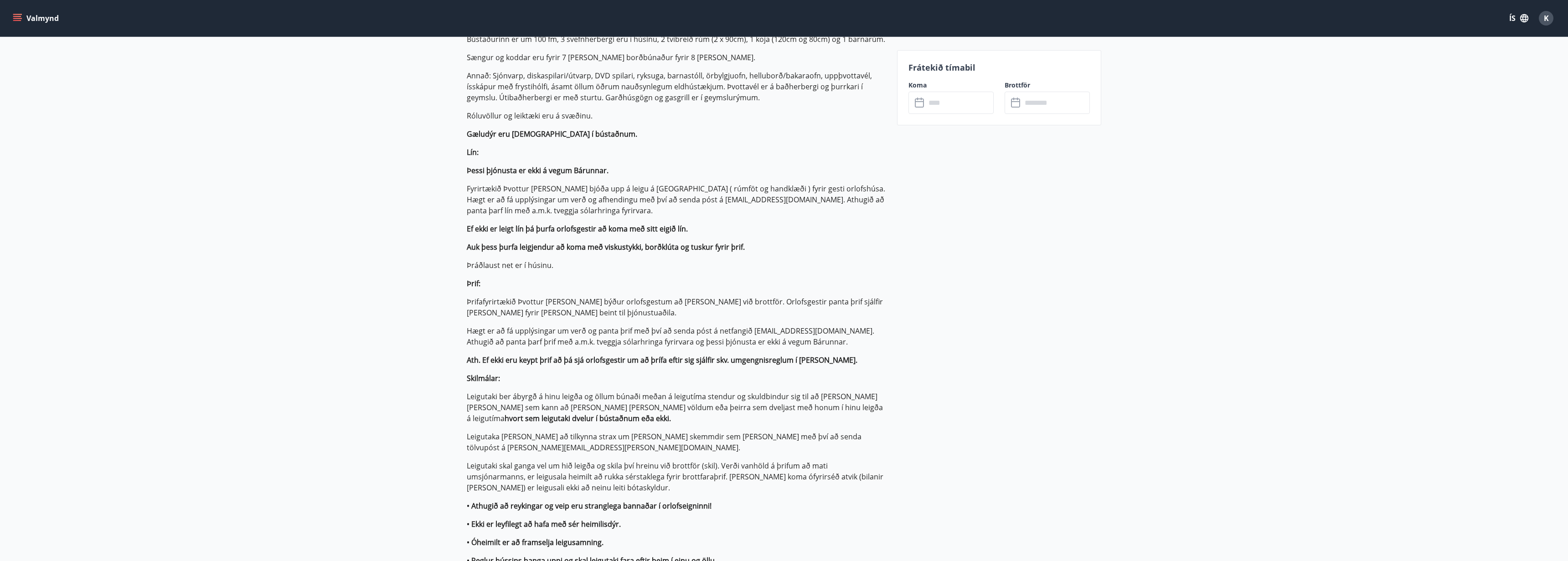
scroll to position [289, 0]
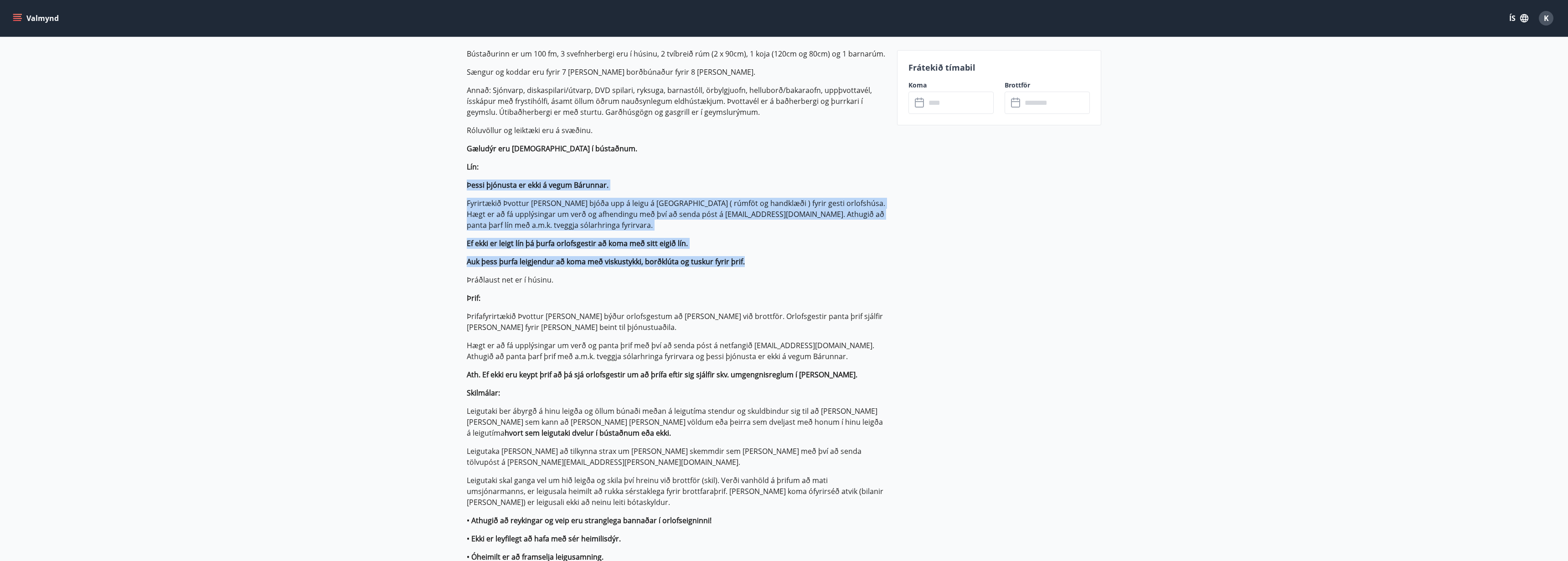
drag, startPoint x: 721, startPoint y: 257, endPoint x: 484, endPoint y: 167, distance: 253.5
click at [484, 167] on p "Bústaðurinn er um 100 fm, 3 svefnherbergi eru í húsinu, 2 tvíbreið rúm (2 x 90c…" at bounding box center [676, 427] width 419 height 758
click at [483, 167] on p "Lín:" at bounding box center [676, 167] width 419 height 11
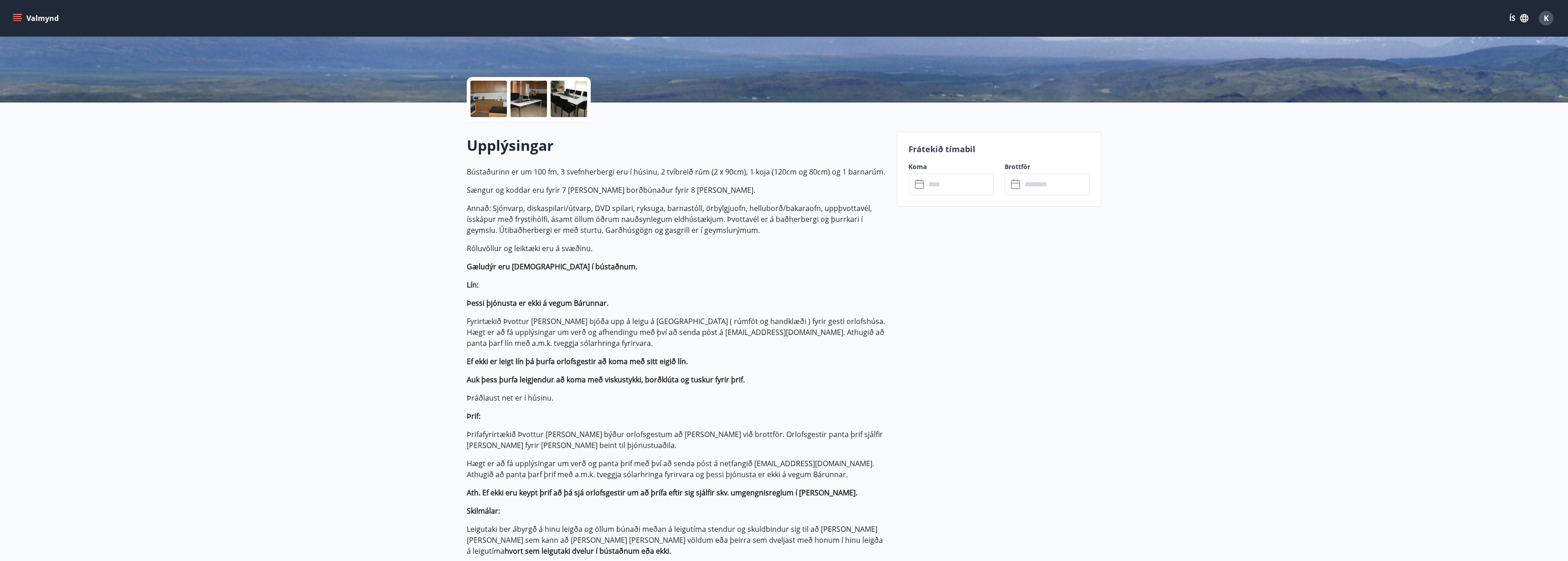
scroll to position [162, 0]
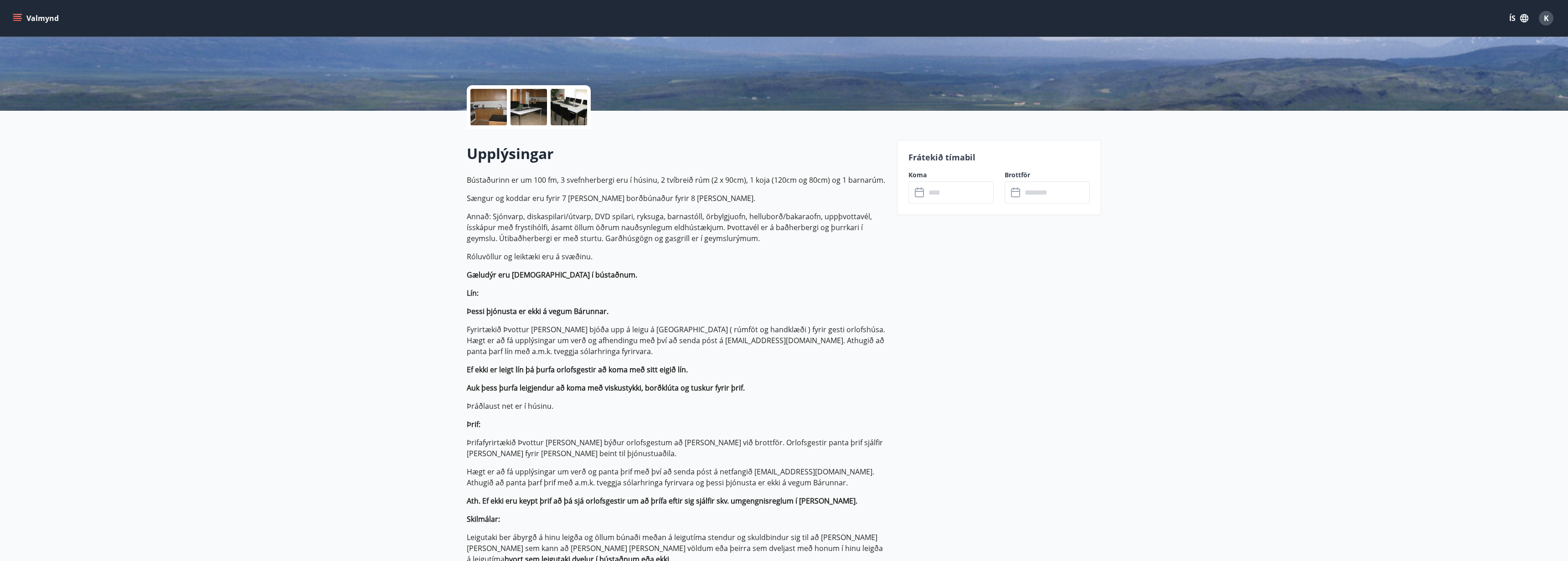
click at [926, 195] on input "text" at bounding box center [960, 192] width 68 height 23
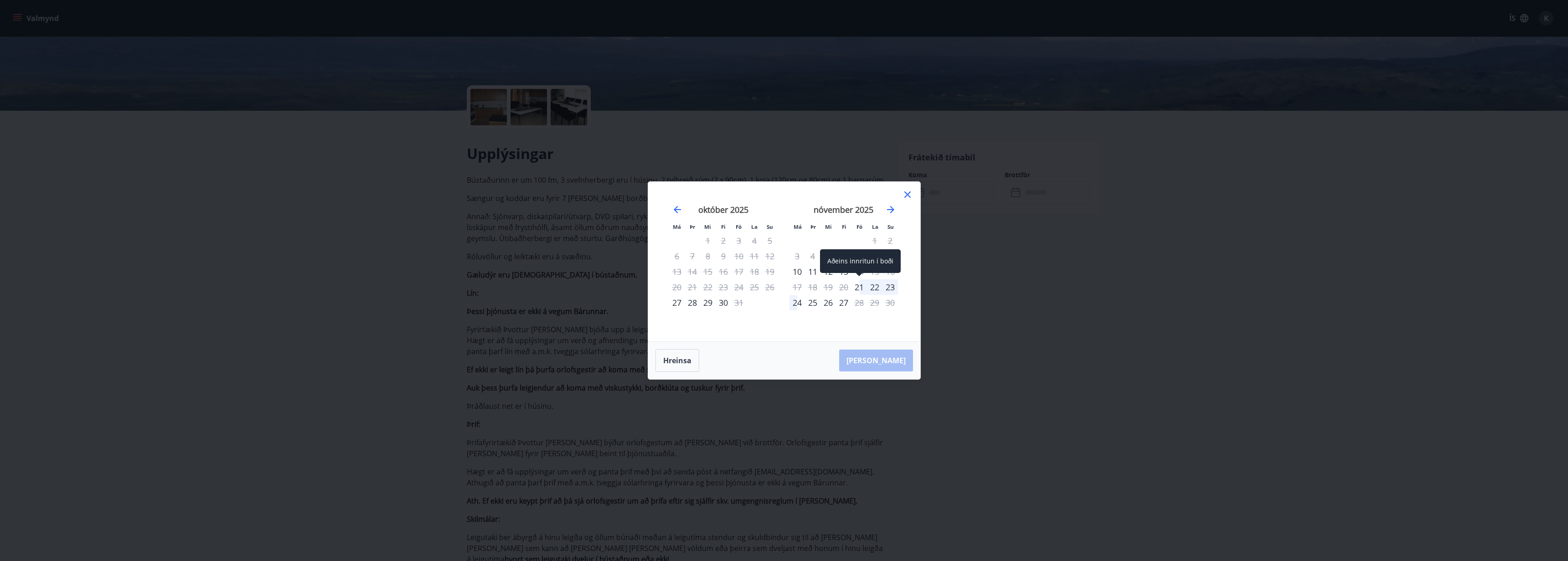
click at [859, 288] on div "21" at bounding box center [859, 287] width 15 height 15
click at [890, 288] on div "23" at bounding box center [890, 287] width 15 height 15
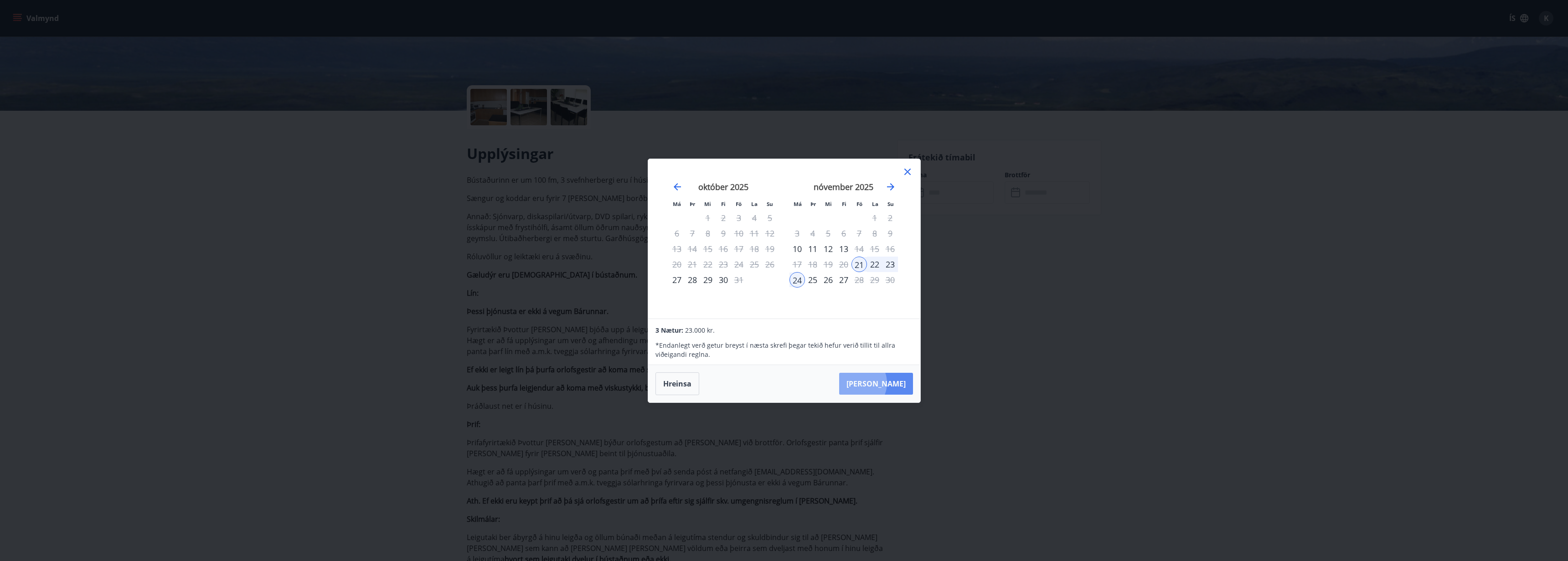
click at [885, 383] on button "[PERSON_NAME]" at bounding box center [876, 384] width 74 height 22
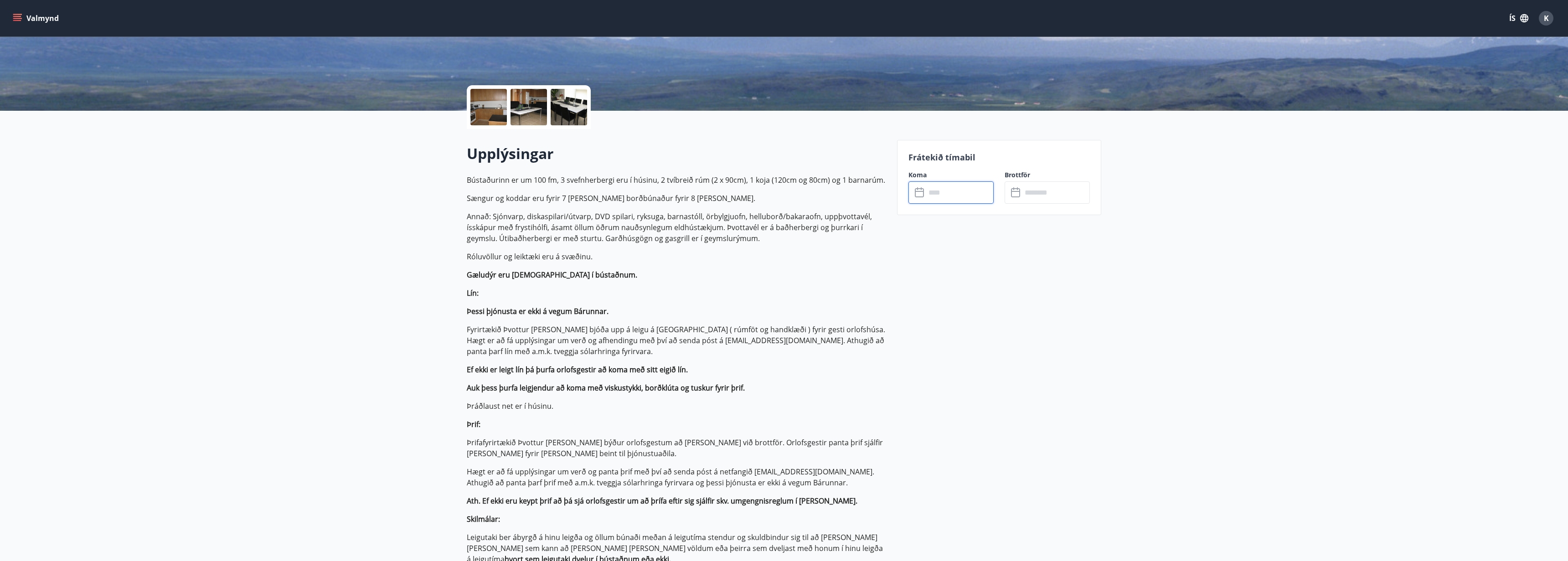
type input "******"
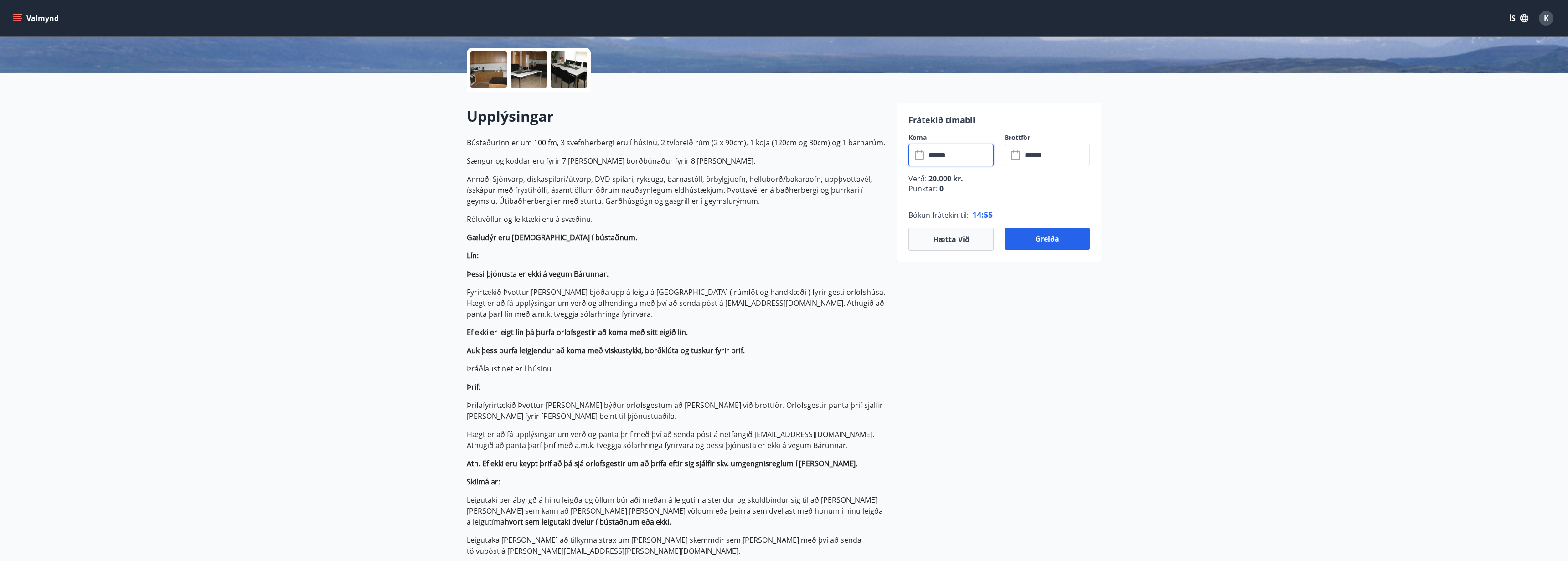
scroll to position [200, 0]
drag, startPoint x: 940, startPoint y: 186, endPoint x: 947, endPoint y: 186, distance: 7.0
click at [943, 186] on span "0" at bounding box center [940, 188] width 6 height 10
click at [992, 192] on p "Punktar : 0" at bounding box center [999, 188] width 181 height 10
click at [945, 165] on input "******" at bounding box center [960, 155] width 68 height 23
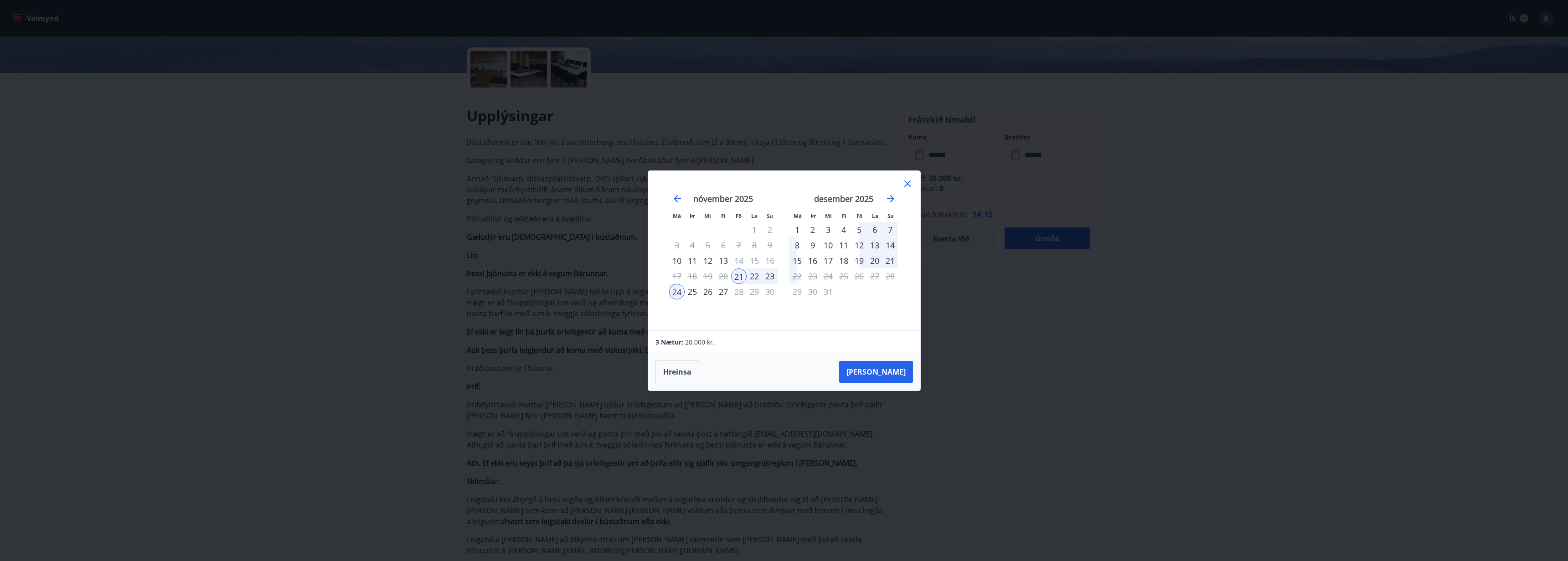
click at [910, 183] on icon at bounding box center [908, 184] width 11 height 11
